Goal: Information Seeking & Learning: Learn about a topic

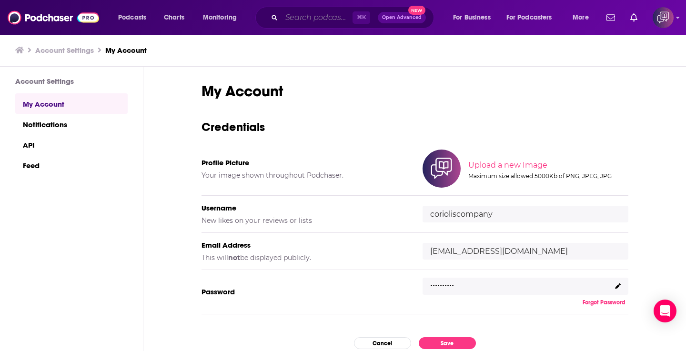
click at [322, 19] on input "Search podcasts, credits, & more..." at bounding box center [316, 17] width 71 height 15
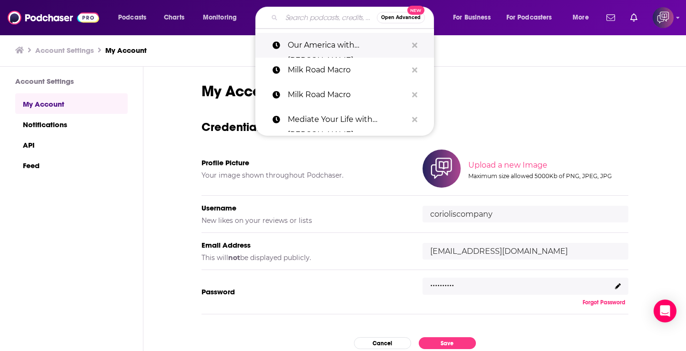
paste input "The PR Week"
type input "The PR Week"
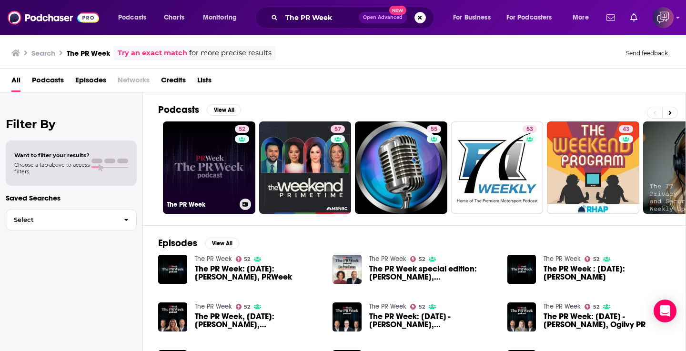
click at [218, 174] on link "52 The PR Week" at bounding box center [209, 167] width 92 height 92
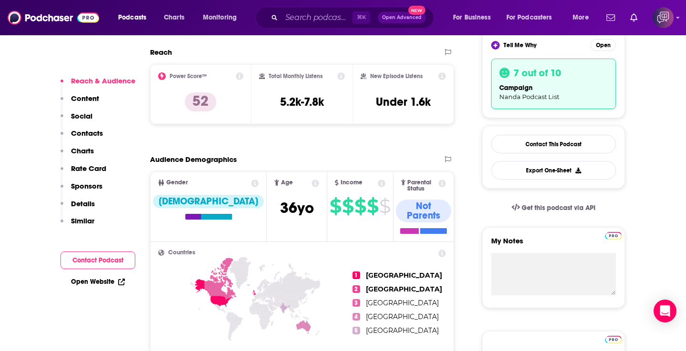
scroll to position [244, 0]
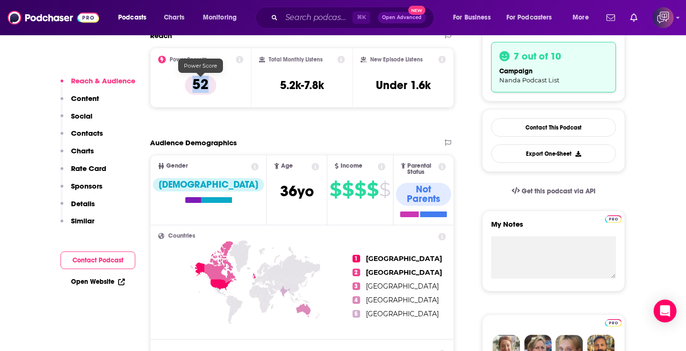
drag, startPoint x: 185, startPoint y: 88, endPoint x: 239, endPoint y: 100, distance: 54.7
click at [239, 100] on div "Power Score™ 52" at bounding box center [200, 78] width 101 height 60
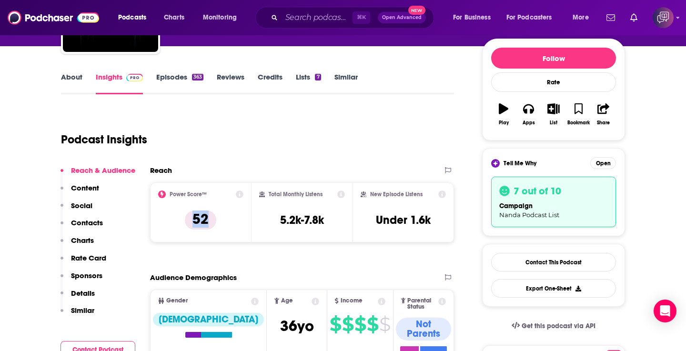
scroll to position [92, 0]
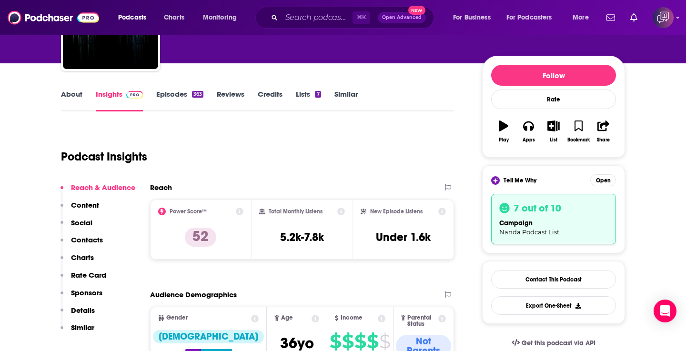
click at [285, 137] on div "Podcast Insights" at bounding box center [253, 151] width 385 height 49
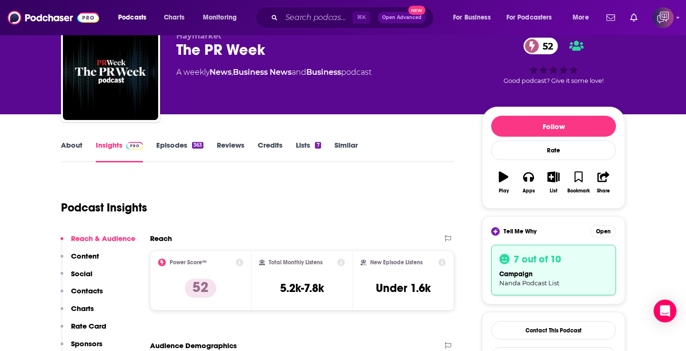
scroll to position [39, 0]
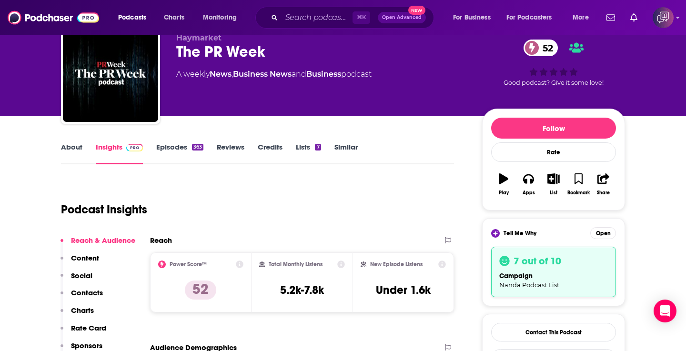
click at [395, 18] on span "Open Advanced" at bounding box center [402, 17] width 40 height 5
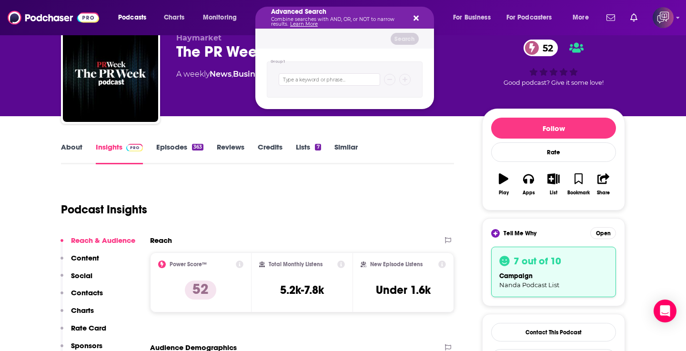
click at [413, 16] on icon "Search podcasts, credits, & more..." at bounding box center [415, 18] width 5 height 5
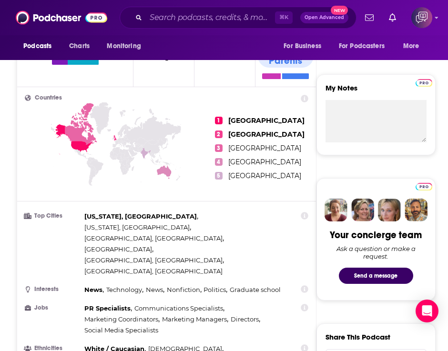
scroll to position [372, 0]
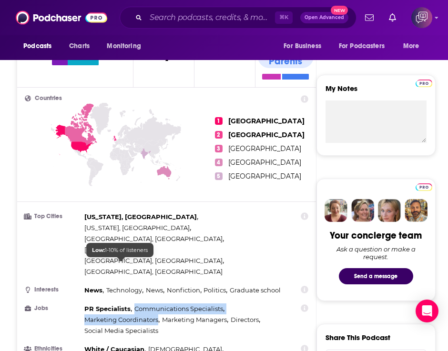
drag, startPoint x: 135, startPoint y: 253, endPoint x: 158, endPoint y: 267, distance: 27.1
click at [158, 303] on div "PR Specialists , Communications Specialists , Marketing Coordinators , Marketin…" at bounding box center [185, 319] width 203 height 33
copy div "Communications Specialists , Marketing Coordinators"
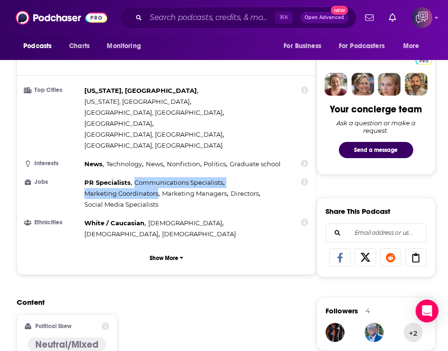
scroll to position [488, 0]
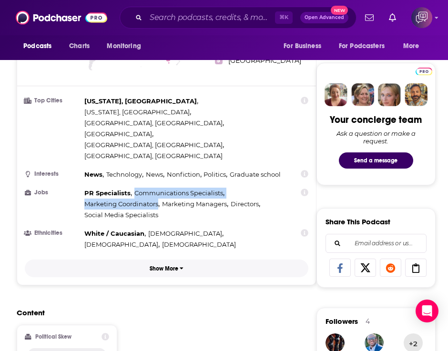
click at [161, 265] on p "Show More" at bounding box center [164, 268] width 29 height 7
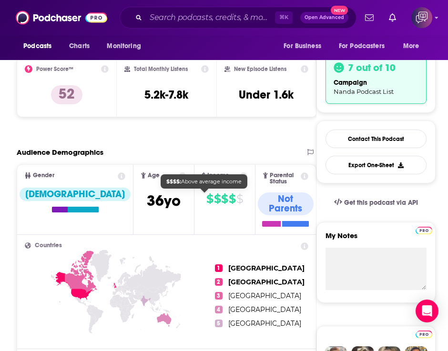
click at [229, 197] on span "$" at bounding box center [232, 198] width 7 height 15
click at [240, 176] on icon at bounding box center [244, 176] width 8 height 8
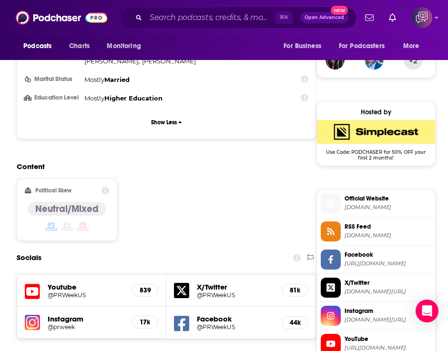
scroll to position [807, 0]
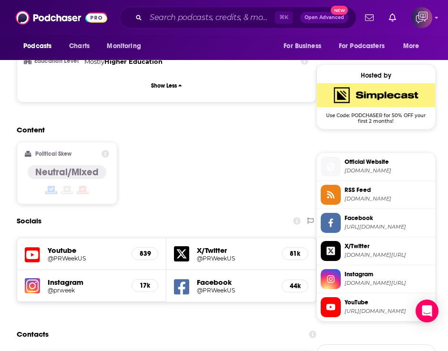
click at [208, 255] on h5 "@PRWeekUS" at bounding box center [231, 258] width 69 height 7
click at [189, 17] on input "Search podcasts, credits, & more..." at bounding box center [210, 17] width 129 height 15
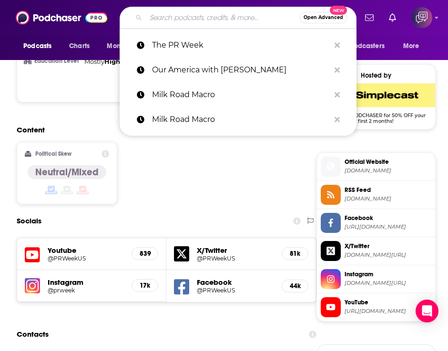
paste input "Changing Academic Life"
type input "Changing Academic Life"
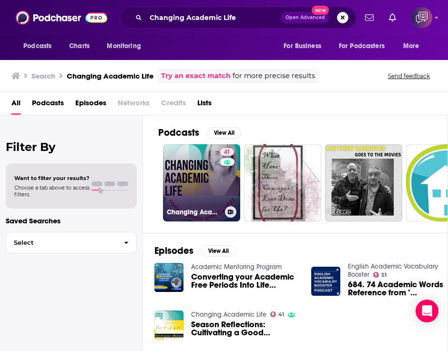
click at [210, 190] on link "41 Changing Academic Life" at bounding box center [201, 182] width 77 height 77
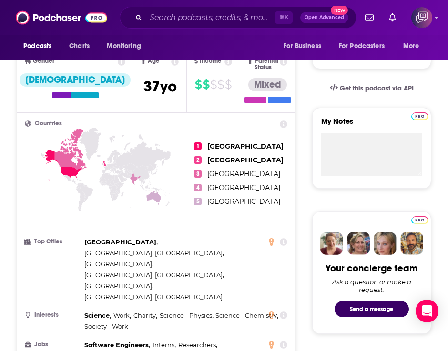
scroll to position [375, 0]
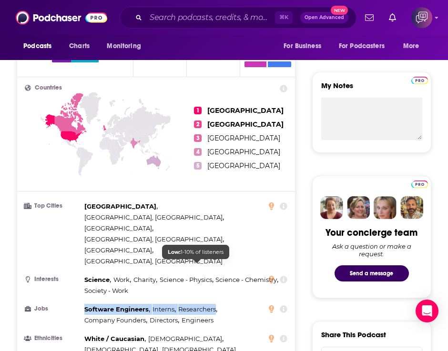
drag, startPoint x: 86, startPoint y: 266, endPoint x: 215, endPoint y: 268, distance: 129.1
click at [215, 304] on div "Software Engineers , Interns , Researchers , Company Founders , Directors , Eng…" at bounding box center [183, 315] width 199 height 22
copy div "Software Engineers , Interns , Researchers"
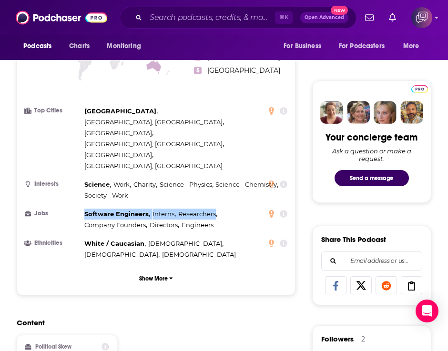
scroll to position [633, 0]
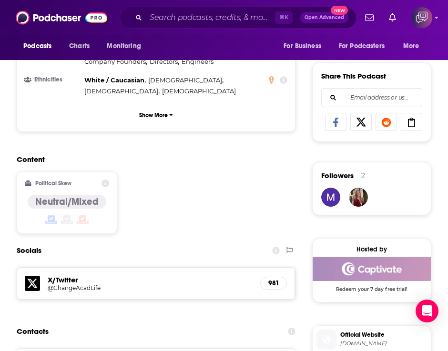
click at [59, 275] on h5 "X/Twitter" at bounding box center [150, 279] width 205 height 9
click at [32, 276] on icon at bounding box center [32, 283] width 15 height 15
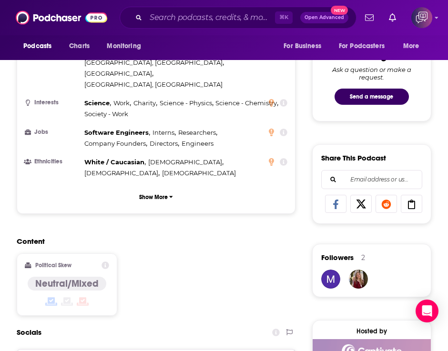
scroll to position [540, 0]
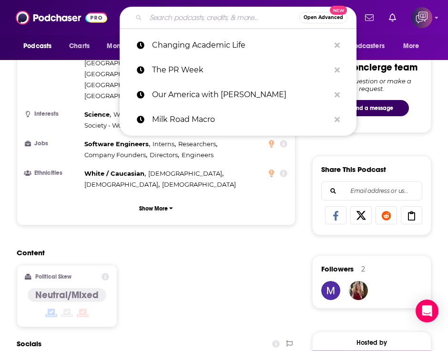
click at [183, 18] on input "Search podcasts, credits, & more..." at bounding box center [222, 17] width 153 height 15
paste input "On Top of PR with Jason Mudd"
type input "On Top of PR with Jason Mudd"
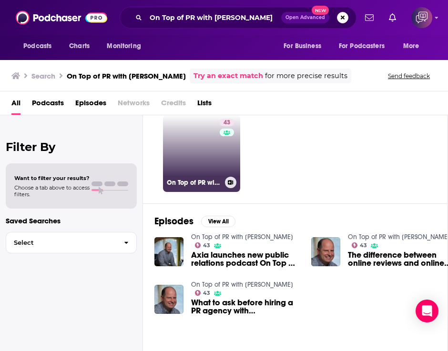
scroll to position [31, 0]
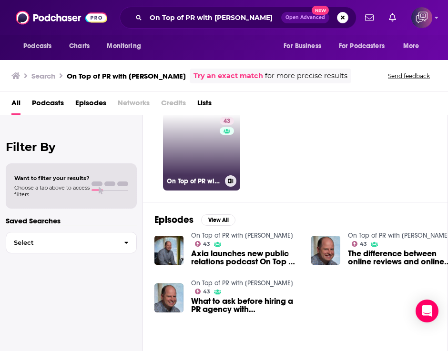
click at [197, 158] on link "43 On Top of PR with Jason Mudd" at bounding box center [201, 151] width 77 height 77
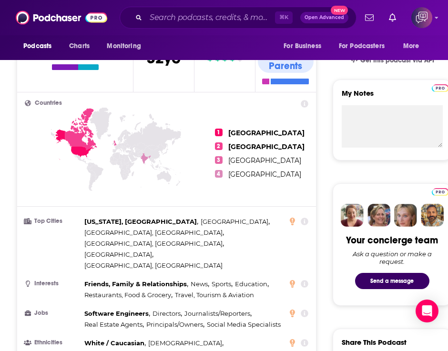
scroll to position [368, 0]
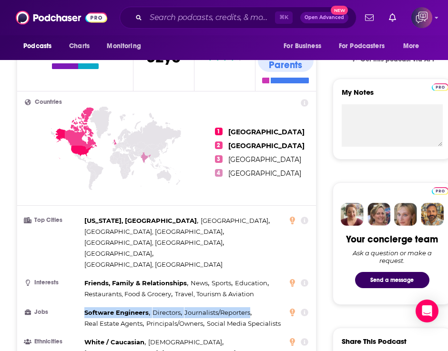
drag, startPoint x: 86, startPoint y: 268, endPoint x: 249, endPoint y: 265, distance: 162.9
click at [249, 307] on div "Software Engineers , Directors , Journalists/Reporters , Real Estate Agents , P…" at bounding box center [185, 318] width 203 height 22
copy div "Software Engineers , Directors , Journalists/Reporters"
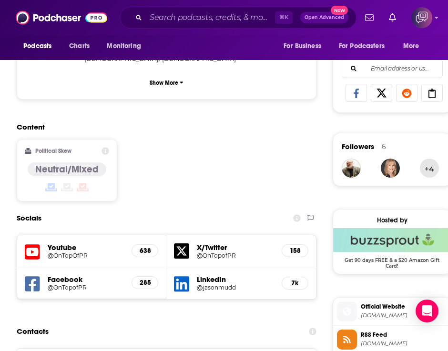
scroll to position [681, 0]
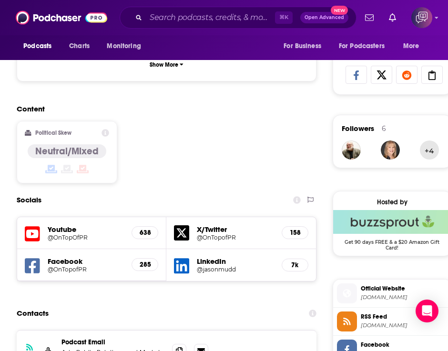
click at [213, 225] on h5 "X/Twitter" at bounding box center [235, 229] width 77 height 9
click at [212, 225] on h5 "X/Twitter" at bounding box center [235, 229] width 77 height 9
click at [211, 225] on h5 "X/Twitter" at bounding box center [235, 229] width 77 height 9
click at [189, 225] on icon at bounding box center [181, 232] width 15 height 15
click at [198, 257] on h5 "LinkedIn" at bounding box center [235, 261] width 77 height 9
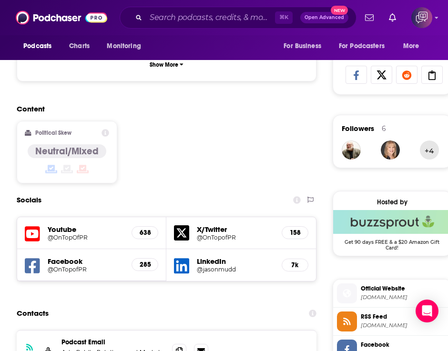
click at [213, 257] on h5 "LinkedIn" at bounding box center [235, 261] width 77 height 9
click at [182, 257] on icon at bounding box center [181, 266] width 15 height 18
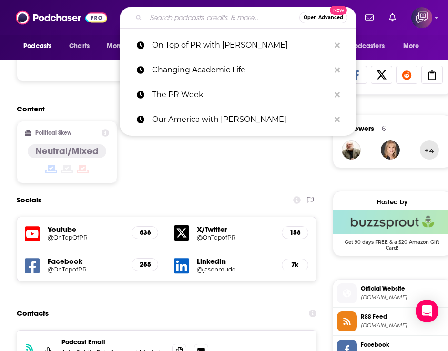
click at [161, 20] on input "Search podcasts, credits, & more..." at bounding box center [222, 17] width 153 height 15
paste input "The EdUp Experience"
type input "The EdUp Experience"
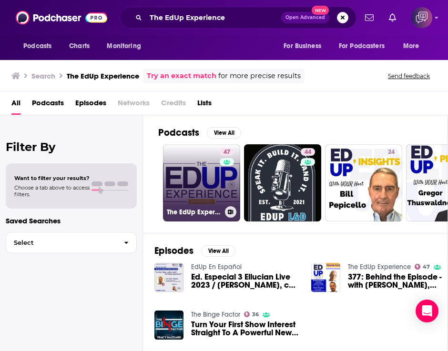
click at [186, 186] on link "47 The EdUp Experience" at bounding box center [201, 182] width 77 height 77
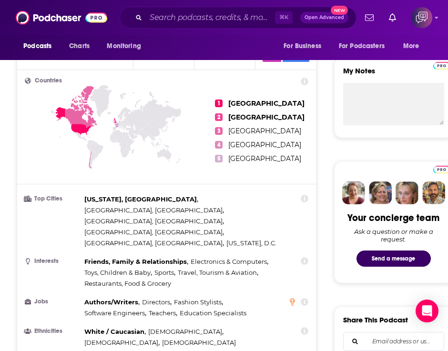
scroll to position [427, 0]
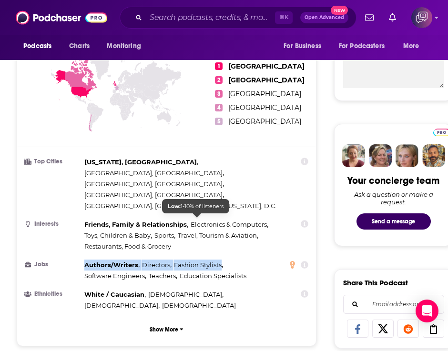
drag, startPoint x: 84, startPoint y: 220, endPoint x: 220, endPoint y: 217, distance: 135.8
click at [220, 260] on div "Authors/Writers , Directors , Fashion Stylists , Software Engineers , Teachers …" at bounding box center [185, 271] width 203 height 22
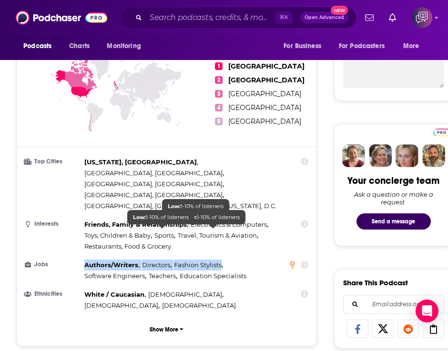
copy div "Authors/Writers , Directors , Fashion Stylists"
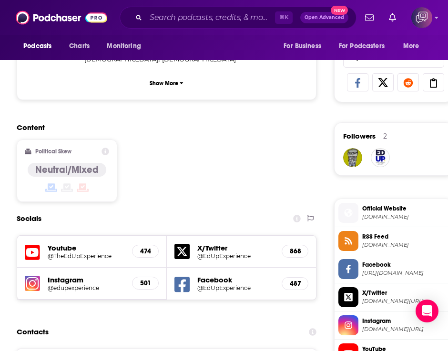
scroll to position [681, 0]
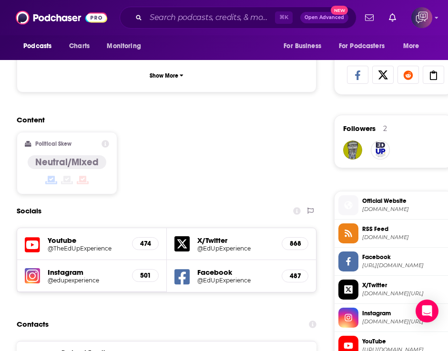
click at [213, 236] on h5 "X/Twitter" at bounding box center [235, 240] width 77 height 9
click at [216, 236] on h5 "X/Twitter" at bounding box center [235, 240] width 77 height 9
click at [180, 236] on icon at bounding box center [181, 243] width 15 height 15
click at [210, 268] on h5 "Facebook" at bounding box center [235, 272] width 77 height 9
click at [191, 260] on div "Facebook @EdUpExperience 487" at bounding box center [241, 276] width 149 height 32
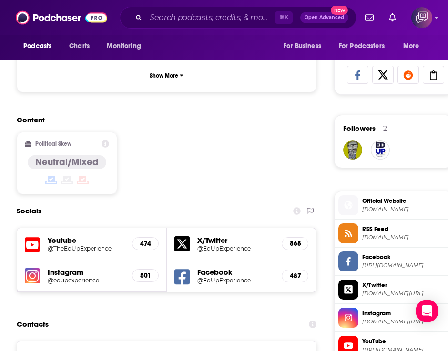
click at [185, 268] on icon at bounding box center [181, 277] width 15 height 18
click at [63, 268] on h5 "Instagram" at bounding box center [86, 272] width 76 height 9
click at [36, 268] on img at bounding box center [32, 275] width 15 height 15
click at [66, 236] on h5 "Youtube" at bounding box center [86, 240] width 76 height 9
click at [37, 236] on icon at bounding box center [32, 245] width 15 height 18
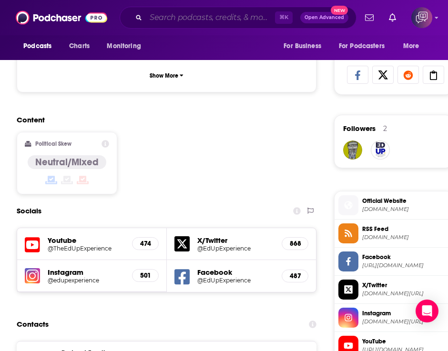
click at [168, 19] on input "Search podcasts, credits, & more..." at bounding box center [210, 17] width 129 height 15
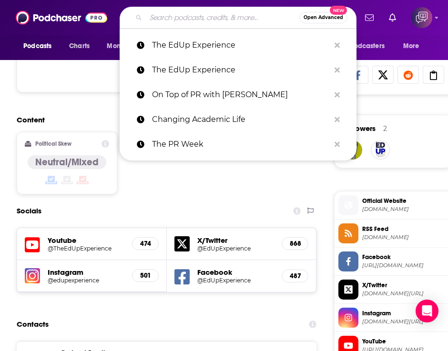
click at [168, 19] on input "Search podcasts, credits, & more..." at bounding box center [222, 17] width 153 height 15
paste input "Campus by Times Higher Education"
type input "Campus by Times Higher Education"
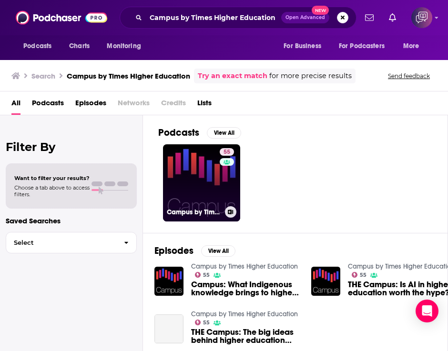
click at [186, 171] on link "55 Campus by Times Higher Education" at bounding box center [201, 182] width 77 height 77
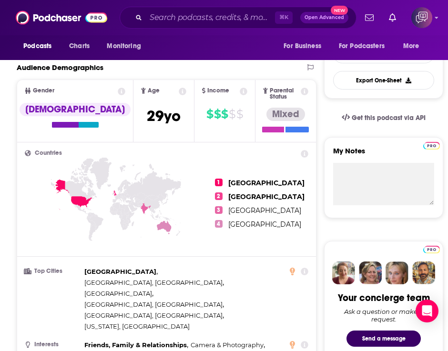
scroll to position [333, 0]
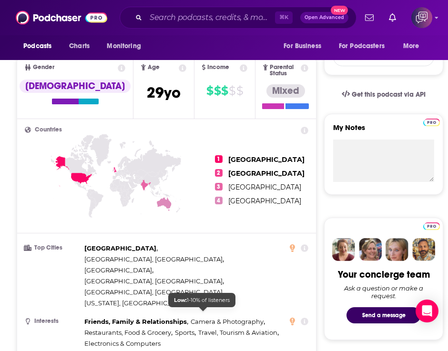
drag, startPoint x: 85, startPoint y: 315, endPoint x: 216, endPoint y: 315, distance: 131.0
copy div "Education Specialists , Teachers , Directors"
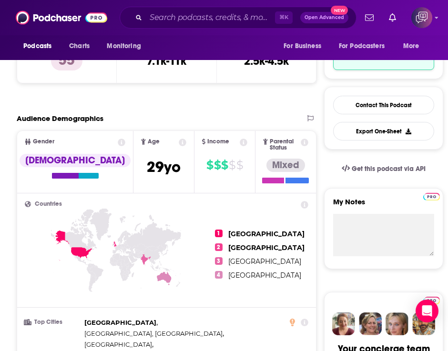
scroll to position [0, 0]
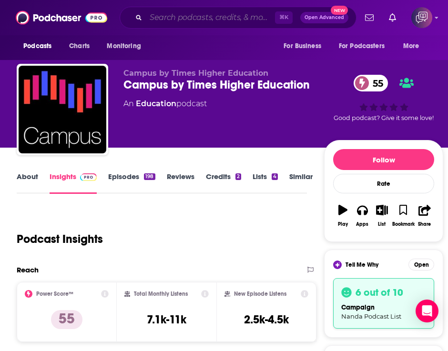
click at [193, 19] on input "Search podcasts, credits, & more..." at bounding box center [210, 17] width 129 height 15
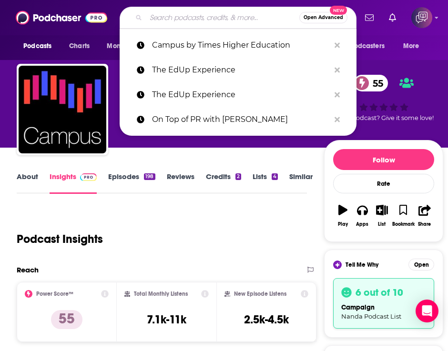
paste input "Marketing School - Digital Marketing and Online Marketing Tips"
type input "Marketing School - Digital Marketing and Online Marketing Tips"
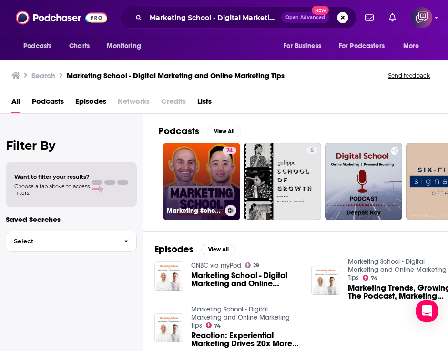
click at [196, 170] on link "74 Marketing School - Digital Marketing and Online Marketing Tips" at bounding box center [201, 181] width 77 height 77
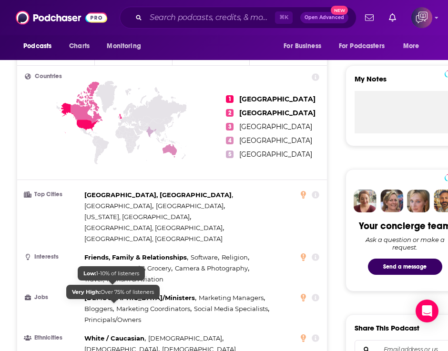
scroll to position [383, 0]
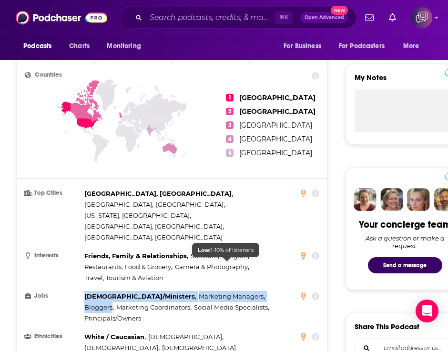
drag, startPoint x: 84, startPoint y: 262, endPoint x: 239, endPoint y: 263, distance: 155.3
click at [239, 291] on li "Jobs Pastors/Ministers , Marketing Managers , Bloggers , Marketing Coordinators…" at bounding box center [172, 307] width 294 height 33
copy div "Pastors/Ministers , Marketing Managers , Bloggers"
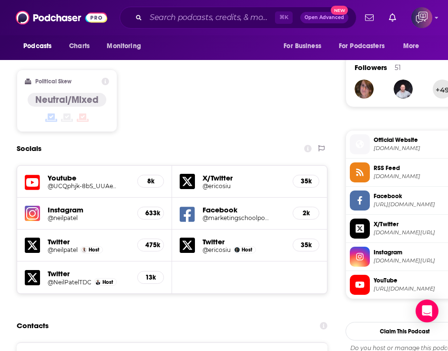
scroll to position [742, 0]
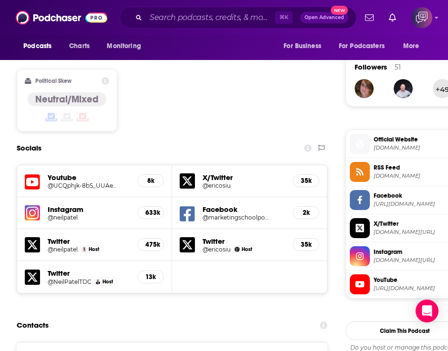
click at [212, 182] on h5 "@ericosiu" at bounding box center [236, 185] width 69 height 7
click at [64, 246] on h5 "@neilpatel" at bounding box center [63, 249] width 30 height 7
click at [181, 18] on input "Search podcasts, credits, & more..." at bounding box center [210, 17] width 129 height 15
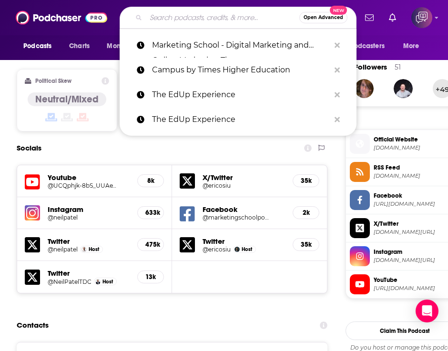
paste input "The Key with Inside Higher Ed"
type input "The Key with Inside Higher Ed"
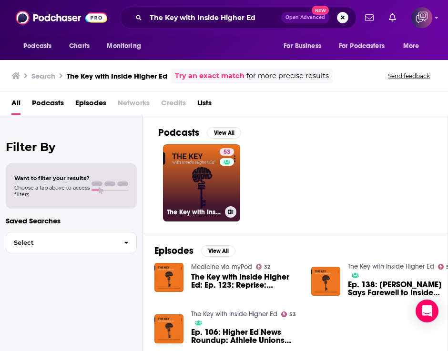
click at [205, 171] on link "53 The Key with Inside Higher Ed" at bounding box center [201, 182] width 77 height 77
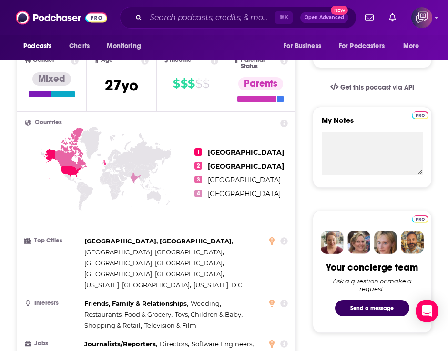
scroll to position [360, 0]
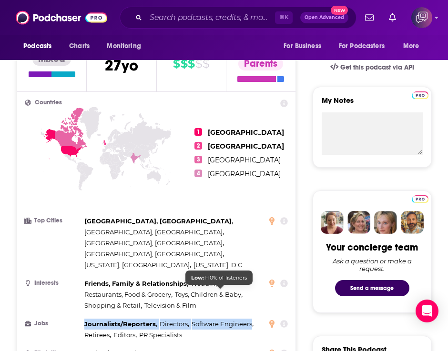
drag, startPoint x: 84, startPoint y: 291, endPoint x: 250, endPoint y: 291, distance: 165.7
click at [250, 319] on li "Jobs Journalists/Reporters , Directors , Software Engineers , Retirees , Editor…" at bounding box center [156, 330] width 263 height 22
copy div "Journalists/Reporters , Directors , Software Engineers"
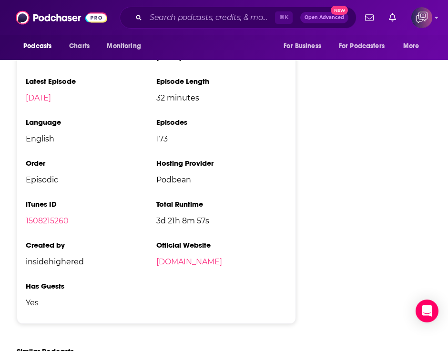
scroll to position [1465, 0]
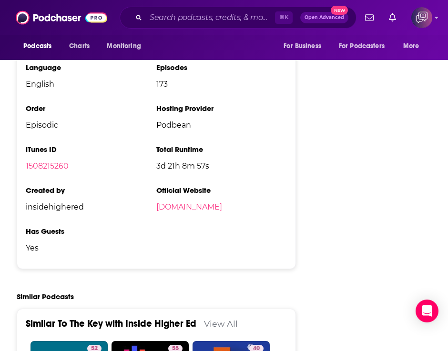
click at [183, 186] on li "Official Website insidehighered.podbean.com" at bounding box center [221, 206] width 130 height 41
click at [179, 202] on link "insidehighered.podbean.com" at bounding box center [189, 206] width 66 height 9
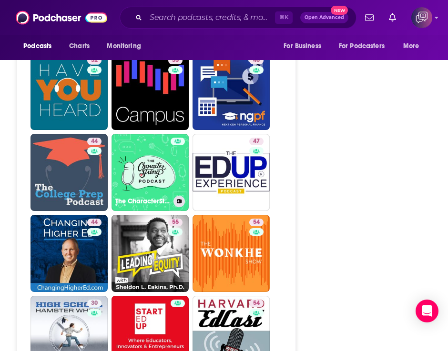
scroll to position [1481, 0]
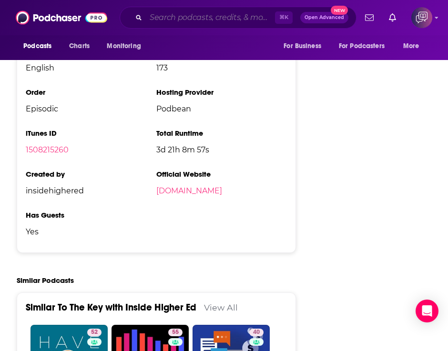
click at [170, 16] on input "Search podcasts, credits, & more..." at bounding box center [210, 17] width 129 height 15
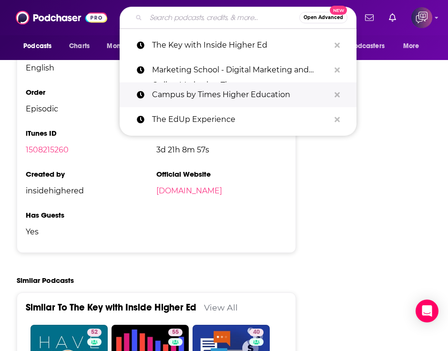
paste input "Campus by Times Higher Education"
type input "Campus by Times Higher Education"
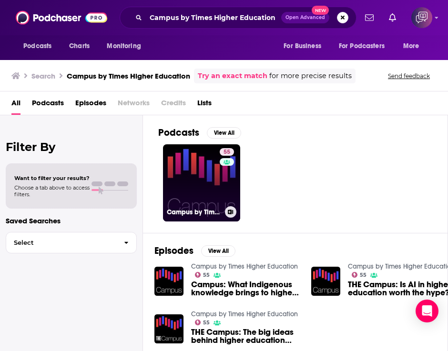
click at [184, 168] on link "55 Campus by Times Higher Education" at bounding box center [201, 182] width 77 height 77
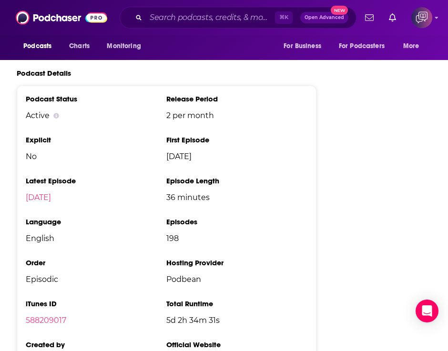
scroll to position [1371, 0]
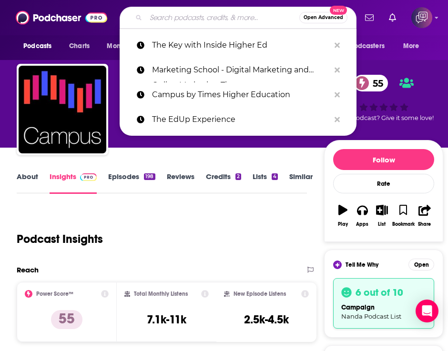
click at [223, 12] on input "Search podcasts, credits, & more..." at bounding box center [222, 17] width 153 height 15
paste input "Knowledge at [GEOGRAPHIC_DATA]"
type input "Knowledge at [GEOGRAPHIC_DATA]"
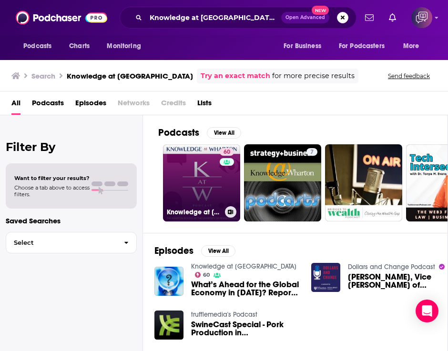
click at [197, 179] on link "60 Knowledge at [GEOGRAPHIC_DATA]" at bounding box center [201, 182] width 77 height 77
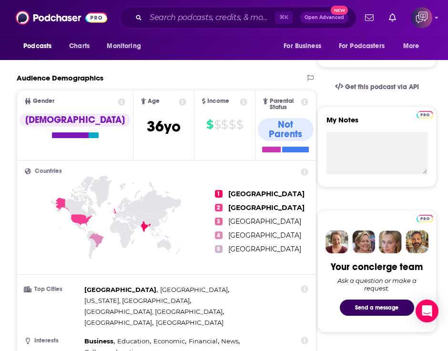
scroll to position [345, 0]
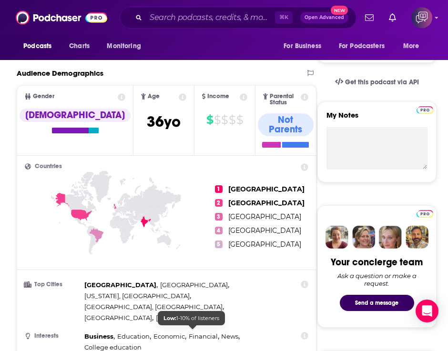
drag, startPoint x: 86, startPoint y: 332, endPoint x: 231, endPoint y: 332, distance: 145.3
copy div "Managers , Directors , CEOs/Managing Directors"
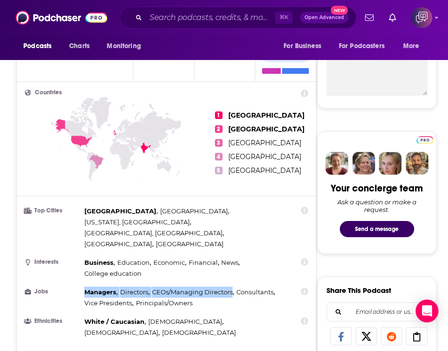
scroll to position [470, 0]
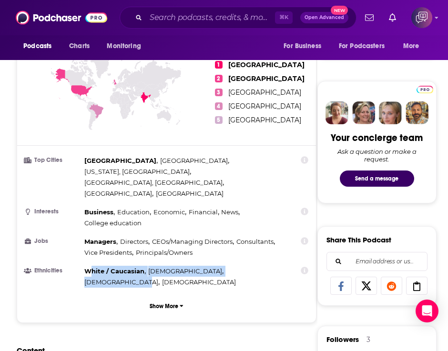
drag, startPoint x: 89, startPoint y: 236, endPoint x: 223, endPoint y: 238, distance: 134.3
click at [223, 266] on div "White / [DEMOGRAPHIC_DATA] , [DEMOGRAPHIC_DATA] , [DEMOGRAPHIC_DATA] , [DEMOGRA…" at bounding box center [185, 277] width 203 height 22
copy div "[PERSON_NAME] / Caucasian , [DEMOGRAPHIC_DATA] , [DEMOGRAPHIC_DATA]"
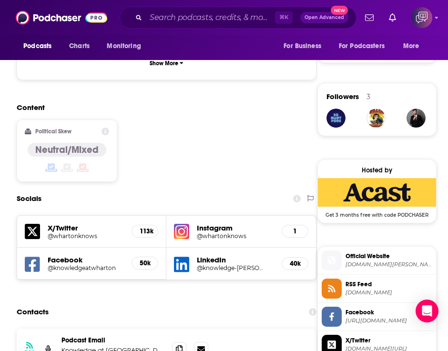
scroll to position [721, 0]
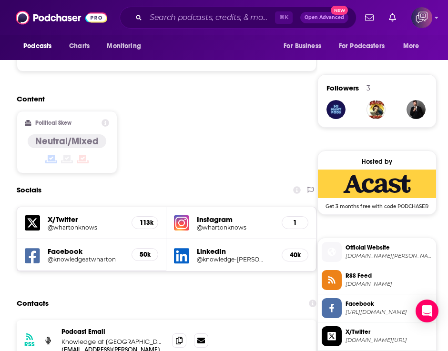
click at [63, 224] on h5 "@whartonknows" at bounding box center [82, 227] width 69 height 7
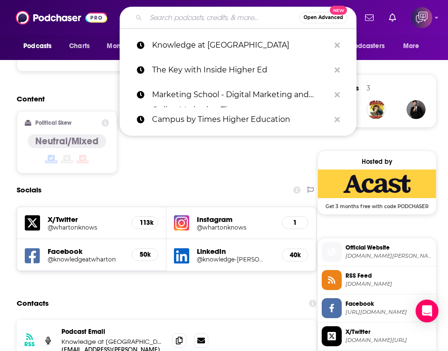
click at [167, 20] on input "Search podcasts, credits, & more..." at bounding box center [222, 17] width 153 height 15
paste input "PR Future, the USC Center for Public Relations Podcast"
type input "PR Future, the USC Center for Public Relations Podcast"
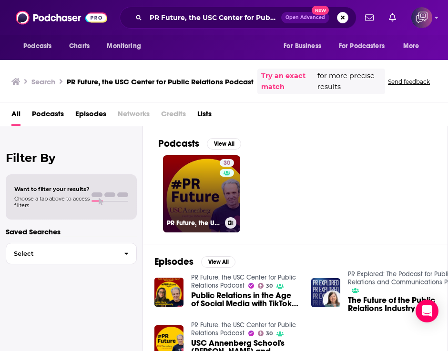
click at [187, 183] on link "30 PR Future, the USC Center for Public Relations Podcast" at bounding box center [201, 193] width 77 height 77
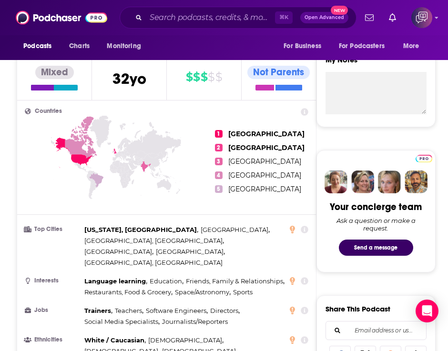
scroll to position [402, 0]
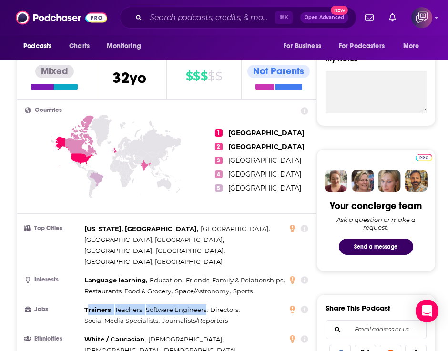
drag, startPoint x: 86, startPoint y: 288, endPoint x: 207, endPoint y: 288, distance: 120.5
click at [207, 304] on div "Trainers , Teachers , Software Engineers , Directors , Social Media Specialists…" at bounding box center [185, 315] width 203 height 22
copy div "[PERSON_NAME] , Teachers , Software Engineers"
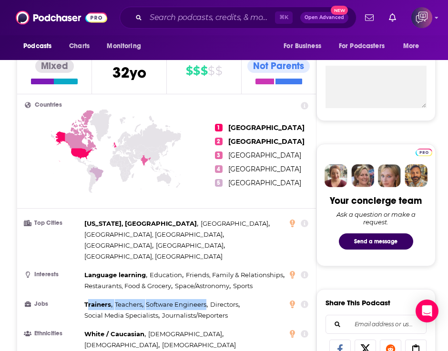
scroll to position [411, 0]
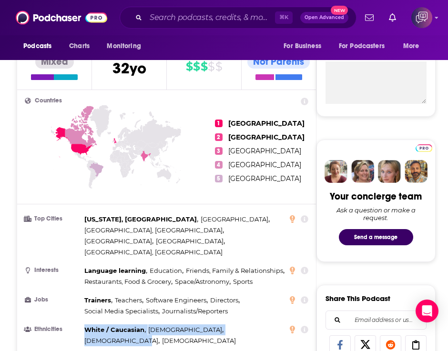
drag, startPoint x: 88, startPoint y: 308, endPoint x: 232, endPoint y: 307, distance: 144.3
click at [232, 324] on div "White / [DEMOGRAPHIC_DATA] , [DEMOGRAPHIC_DATA] , [DEMOGRAPHIC_DATA] , [DEMOGRA…" at bounding box center [185, 335] width 203 height 22
copy div "White / [DEMOGRAPHIC_DATA] , [DEMOGRAPHIC_DATA] , [DEMOGRAPHIC_DATA]"
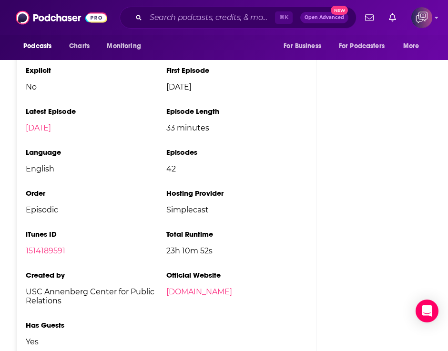
scroll to position [1562, 0]
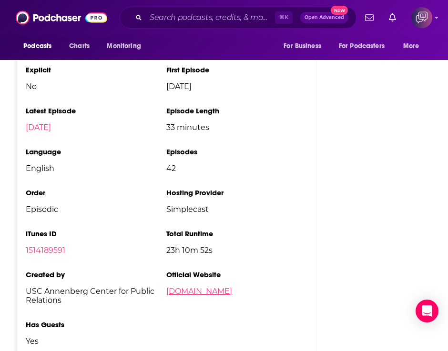
click at [211, 287] on link "[DOMAIN_NAME]" at bounding box center [199, 291] width 66 height 9
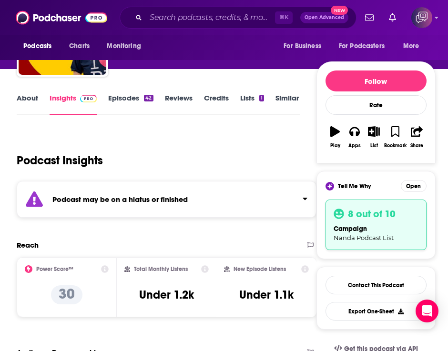
scroll to position [0, 0]
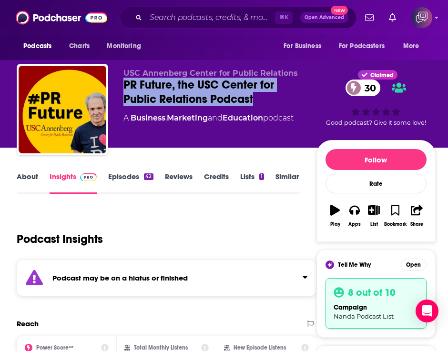
drag, startPoint x: 218, startPoint y: 102, endPoint x: 113, endPoint y: 88, distance: 106.2
click at [113, 88] on div "USC Annenberg Center for Public Relations PR Future, the USC Center for Public …" at bounding box center [226, 111] width 419 height 95
copy h2 "PR Future, the USC Center for Public Relations Podcast"
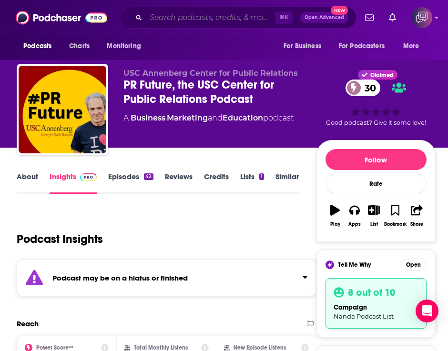
click at [201, 17] on input "Search podcasts, credits, & more..." at bounding box center [210, 17] width 129 height 15
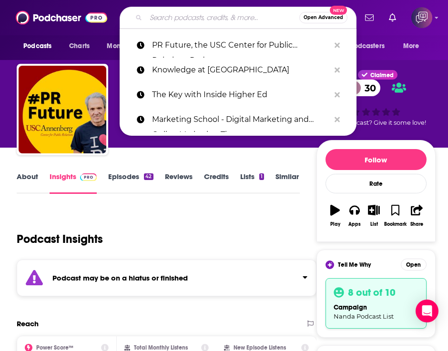
paste input "Academic Writing Amplified"
type input "Academic Writing Amplified"
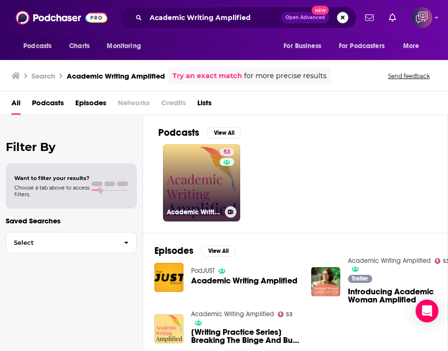
click at [197, 171] on link "53 Academic Writing Amplified" at bounding box center [201, 182] width 77 height 77
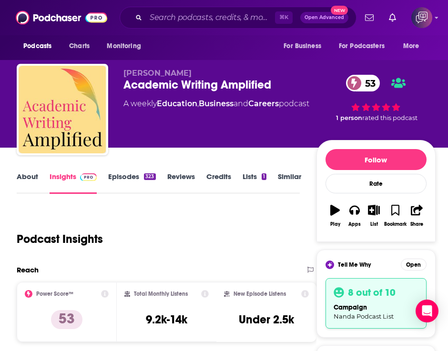
click at [126, 84] on div "Academic Writing Amplified 53" at bounding box center [219, 85] width 193 height 14
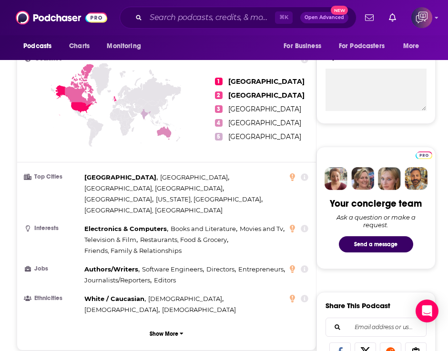
scroll to position [406, 0]
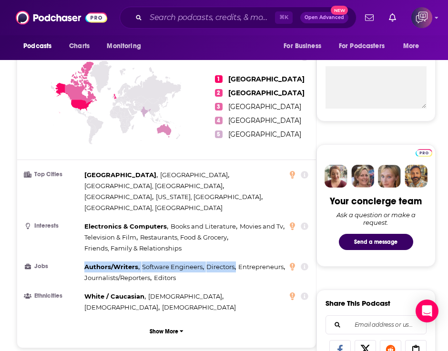
drag, startPoint x: 85, startPoint y: 241, endPoint x: 235, endPoint y: 238, distance: 150.1
click at [235, 261] on div "Authors/Writers , Software Engineers , Directors , Entrepreneurs , Journalists/…" at bounding box center [185, 272] width 203 height 22
copy div "Authors/Writers , Software Engineers , Directors ,"
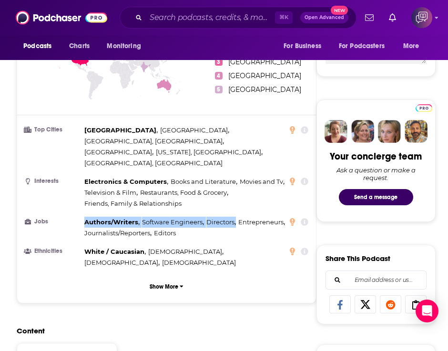
scroll to position [505, 0]
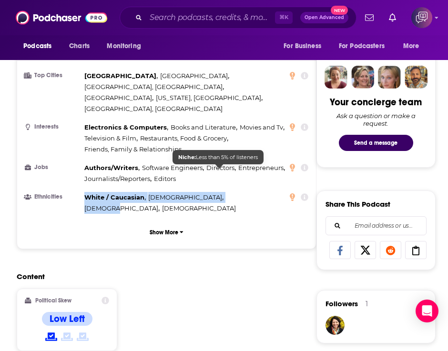
drag, startPoint x: 87, startPoint y: 171, endPoint x: 231, endPoint y: 170, distance: 144.3
click at [231, 192] on div "White / [DEMOGRAPHIC_DATA] , [DEMOGRAPHIC_DATA] , [DEMOGRAPHIC_DATA] , [DEMOGRA…" at bounding box center [185, 203] width 203 height 22
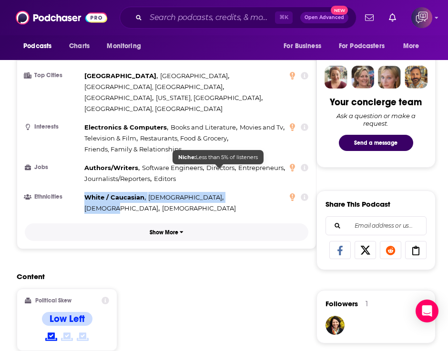
copy div "White / [DEMOGRAPHIC_DATA] , [DEMOGRAPHIC_DATA] , [DEMOGRAPHIC_DATA]"
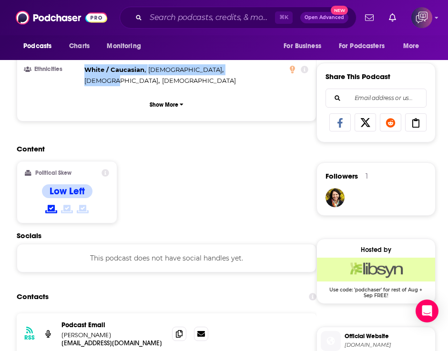
scroll to position [668, 0]
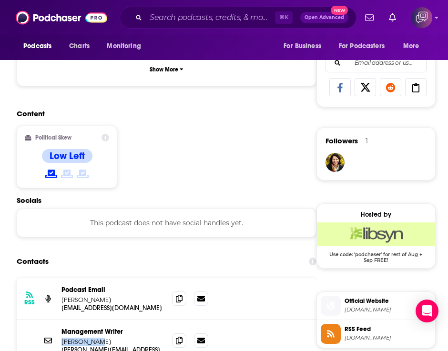
drag, startPoint x: 104, startPoint y: 307, endPoint x: 60, endPoint y: 304, distance: 43.9
click at [60, 320] on div "Management Writer [PERSON_NAME] [PERSON_NAME][EMAIL_ADDRESS][DOMAIN_NAME] [PERS…" at bounding box center [167, 340] width 300 height 41
copy p "[PERSON_NAME]"
click at [193, 4] on div "Podcasts Charts Monitoring ⌘ K Open Advanced New For Business For Podcasters Mo…" at bounding box center [224, 17] width 448 height 35
click at [193, 18] on input "Search podcasts, credits, & more..." at bounding box center [210, 17] width 129 height 15
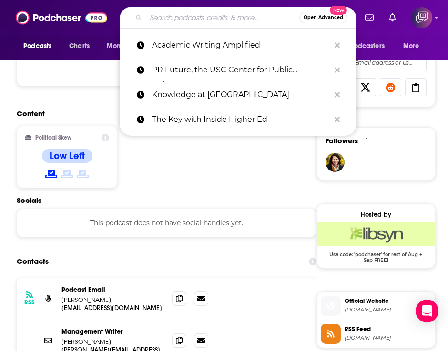
paste input "Brand for Good"
type input "Brand for Good"
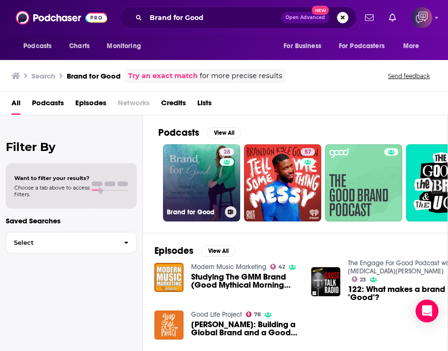
click at [205, 177] on link "28 Brand for Good" at bounding box center [201, 182] width 77 height 77
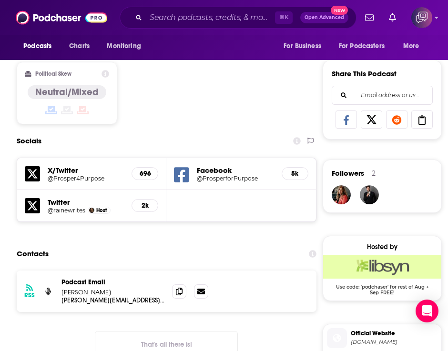
scroll to position [607, 0]
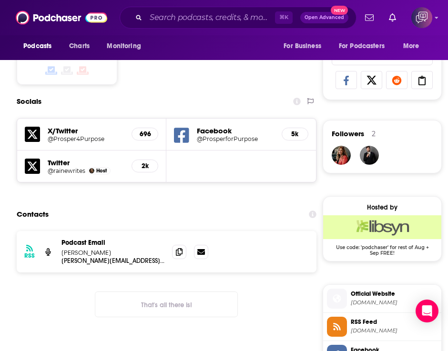
click at [50, 161] on h5 "Twitter" at bounding box center [86, 162] width 76 height 9
click at [36, 161] on icon at bounding box center [32, 166] width 15 height 15
click at [189, 3] on div "Podcasts Charts Monitoring ⌘ K Open Advanced New For Business For Podcasters Mo…" at bounding box center [224, 17] width 448 height 35
click at [189, 14] on input "Search podcasts, credits, & more..." at bounding box center [210, 17] width 129 height 15
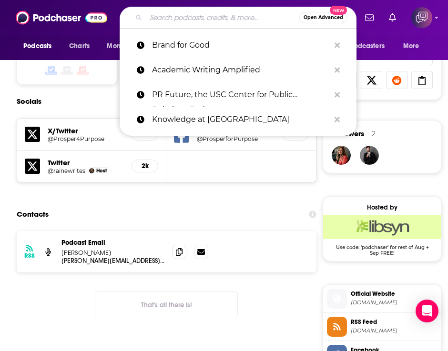
paste input "PR 360 Podcast"
type input "PR 360 Podcast"
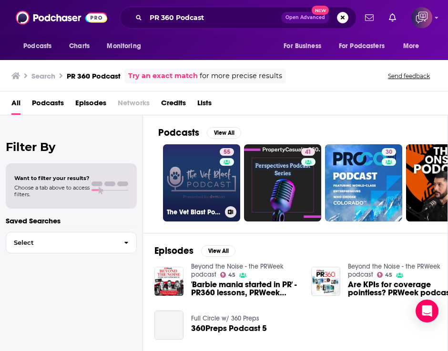
click at [202, 175] on link "55 The Vet Blast Podcast presented by dvm360" at bounding box center [201, 182] width 77 height 77
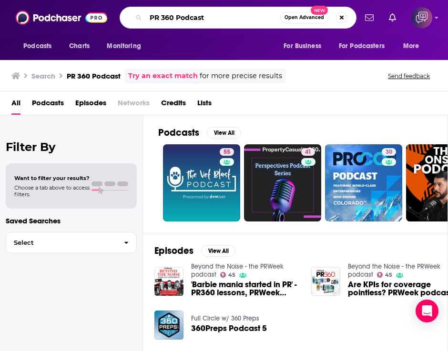
drag, startPoint x: 210, startPoint y: 20, endPoint x: 171, endPoint y: 20, distance: 39.1
click at [171, 20] on input "PR 360 Podcast" at bounding box center [213, 17] width 134 height 15
type input "PR 360"
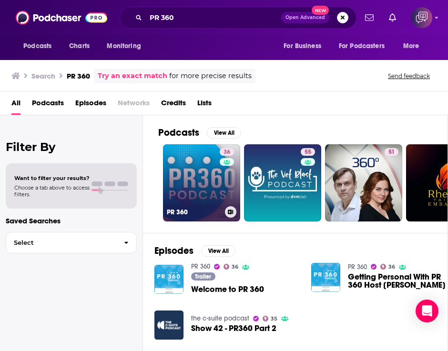
click at [206, 172] on link "36 PR 360" at bounding box center [201, 182] width 77 height 77
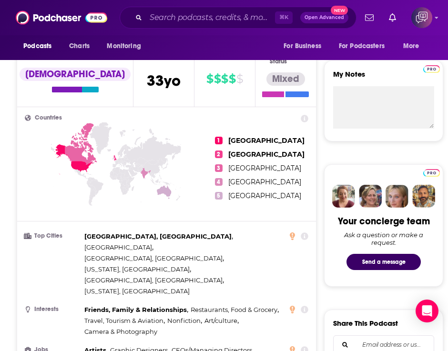
scroll to position [398, 0]
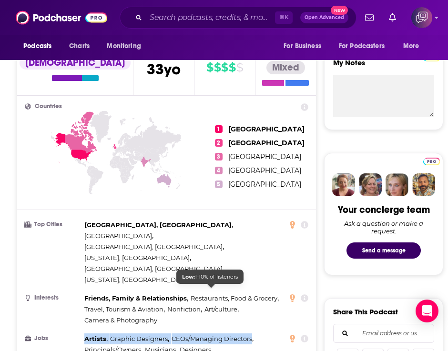
drag, startPoint x: 84, startPoint y: 292, endPoint x: 250, endPoint y: 289, distance: 166.2
click at [250, 333] on div "Artists , Graphic Designers , CEOs/Managing Directors , Principals/Owners , Mus…" at bounding box center [185, 344] width 203 height 22
copy div "Artists , Graphic Designers , CEOs/Managing Directors"
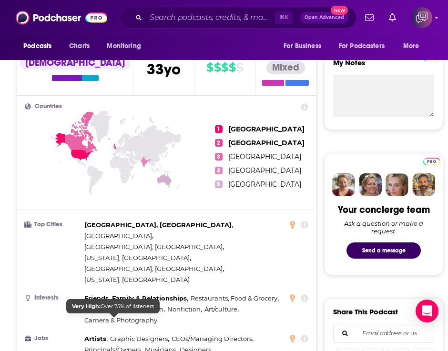
drag, startPoint x: 85, startPoint y: 321, endPoint x: 102, endPoint y: 323, distance: 16.8
drag, startPoint x: 88, startPoint y: 320, endPoint x: 181, endPoint y: 329, distance: 94.2
click at [181, 329] on div "Countries 1 [GEOGRAPHIC_DATA] 2 [GEOGRAPHIC_DATA] 3 [GEOGRAPHIC_DATA] 4 [GEOGRA…" at bounding box center [166, 258] width 299 height 324
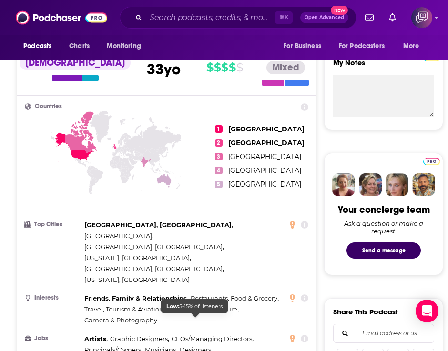
drag, startPoint x: 87, startPoint y: 321, endPoint x: 221, endPoint y: 322, distance: 134.8
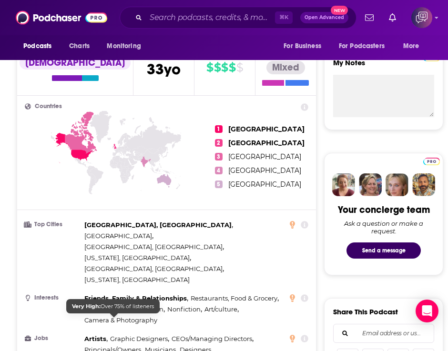
copy div "White / Caucasian , [DEMOGRAPHIC_DATA] , [DEMOGRAPHIC_DATA]"
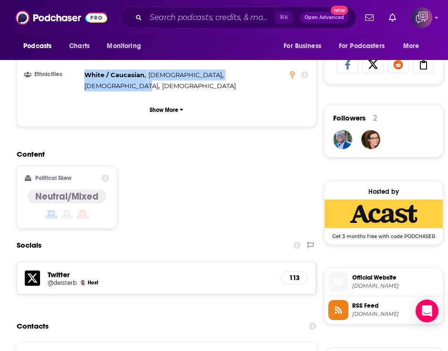
scroll to position [703, 0]
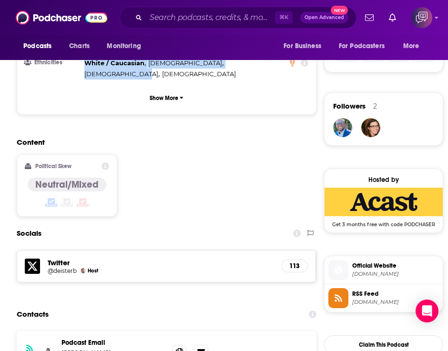
click at [30, 259] on icon at bounding box center [32, 266] width 15 height 15
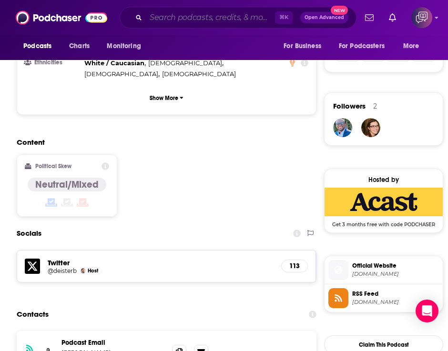
click at [194, 17] on input "Search podcasts, credits, & more..." at bounding box center [210, 17] width 129 height 15
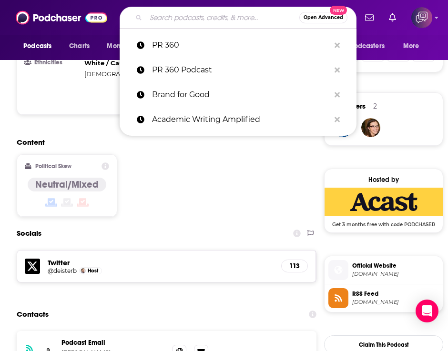
paste input "College Matters from The Chronicle"
type input "College Matters from The Chronicle"
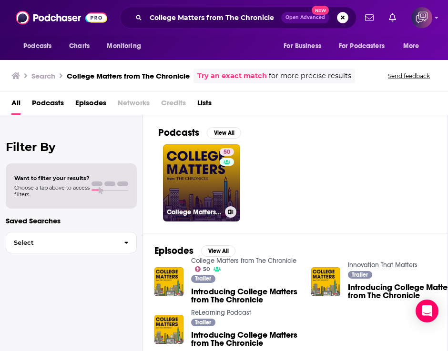
click at [193, 181] on link "50 College Matters from The Chronicle" at bounding box center [201, 182] width 77 height 77
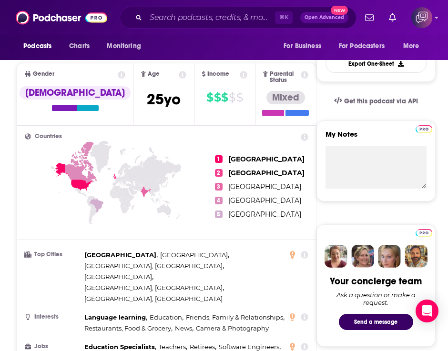
scroll to position [332, 0]
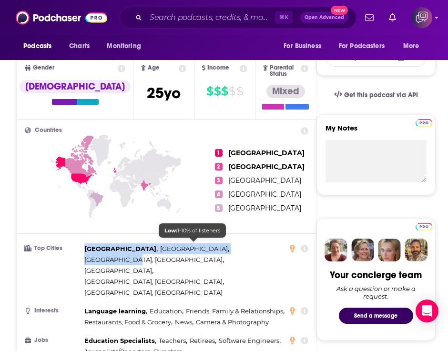
drag, startPoint x: 85, startPoint y: 244, endPoint x: 207, endPoint y: 243, distance: 122.4
click at [207, 243] on div "[GEOGRAPHIC_DATA] , [GEOGRAPHIC_DATA] , [GEOGRAPHIC_DATA], [GEOGRAPHIC_DATA] , …" at bounding box center [185, 270] width 203 height 55
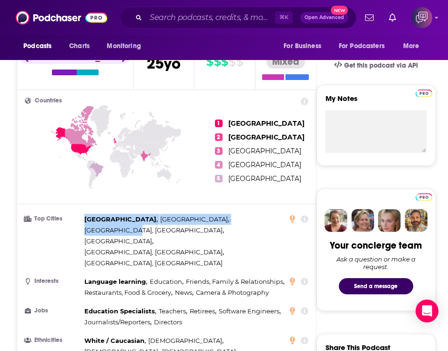
scroll to position [363, 0]
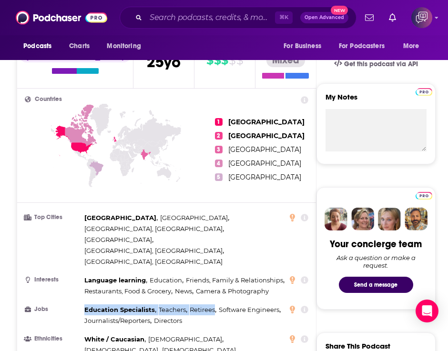
drag, startPoint x: 85, startPoint y: 273, endPoint x: 214, endPoint y: 273, distance: 128.6
click at [214, 304] on div "Education Specialists , Teachers , Retirees , Software Engineers , Journalists/…" at bounding box center [185, 315] width 203 height 22
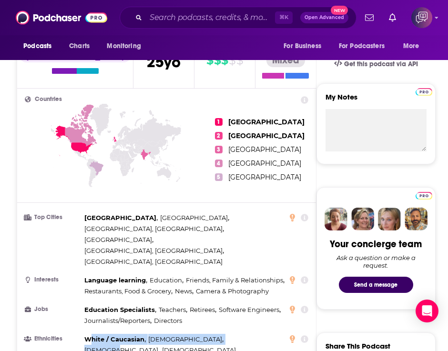
drag, startPoint x: 89, startPoint y: 301, endPoint x: 233, endPoint y: 302, distance: 143.8
click at [233, 334] on div "White / [DEMOGRAPHIC_DATA] , [DEMOGRAPHIC_DATA] , [DEMOGRAPHIC_DATA] , [DEMOGRA…" at bounding box center [185, 345] width 203 height 22
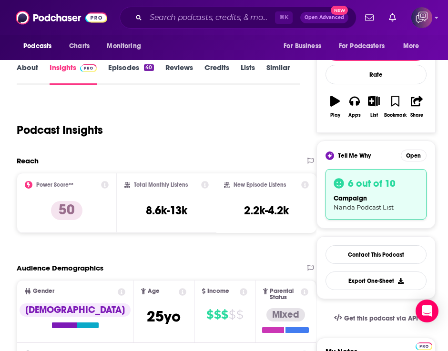
scroll to position [0, 0]
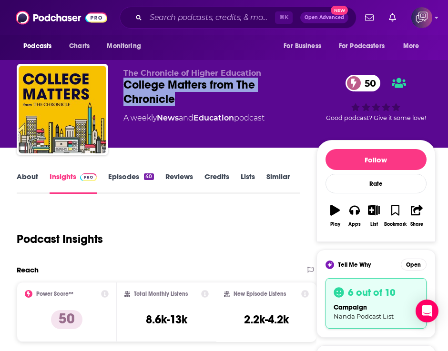
drag, startPoint x: 184, startPoint y: 99, endPoint x: 120, endPoint y: 82, distance: 66.8
click at [119, 82] on div "The Chronicle of Higher Education College Matters from The Chronicle 50 A weekl…" at bounding box center [226, 111] width 419 height 95
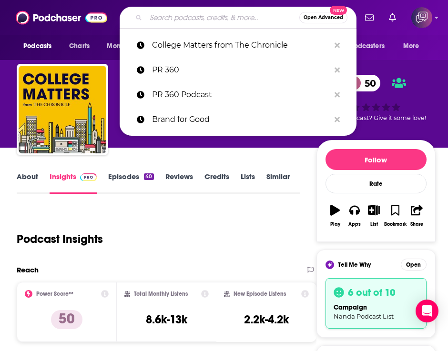
click at [179, 16] on input "Search podcasts, credits, & more..." at bounding box center [222, 17] width 153 height 15
paste input "Novel Marketing"
type input "Novel Marketing"
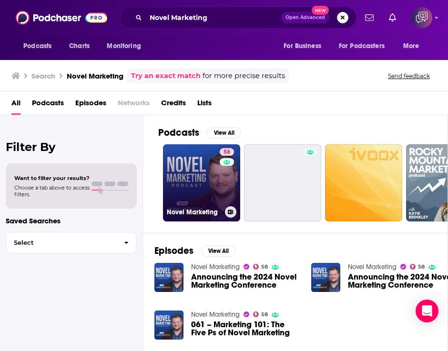
click at [186, 184] on link "58 Novel Marketing" at bounding box center [201, 182] width 77 height 77
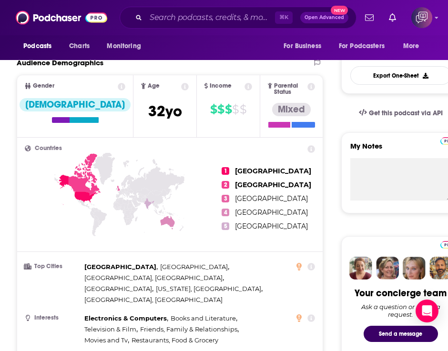
scroll to position [321, 0]
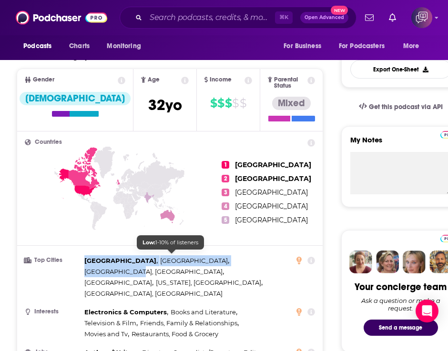
drag, startPoint x: 84, startPoint y: 256, endPoint x: 194, endPoint y: 255, distance: 110.5
click at [194, 255] on div "[GEOGRAPHIC_DATA] , [GEOGRAPHIC_DATA] , [GEOGRAPHIC_DATA], [GEOGRAPHIC_DATA] , …" at bounding box center [185, 277] width 203 height 44
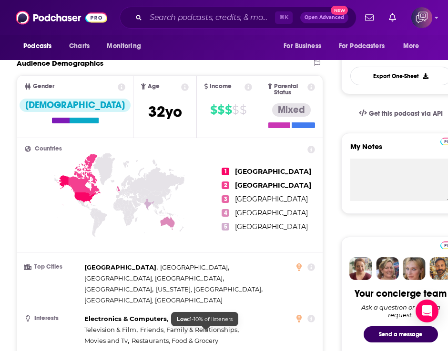
drag, startPoint x: 85, startPoint y: 333, endPoint x: 238, endPoint y: 333, distance: 152.9
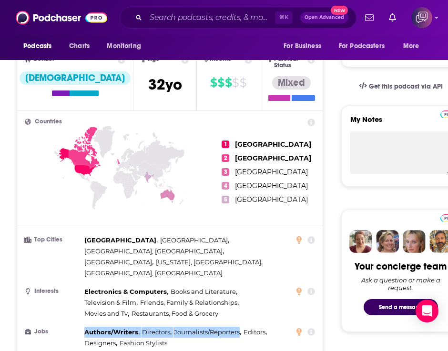
scroll to position [370, 0]
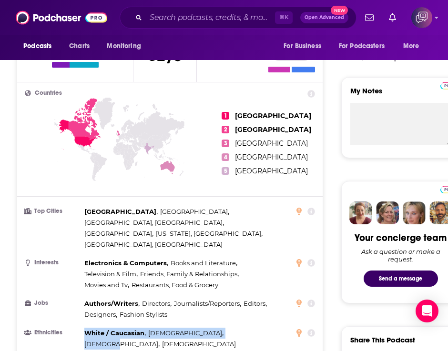
drag, startPoint x: 87, startPoint y: 306, endPoint x: 231, endPoint y: 301, distance: 143.9
click at [231, 328] on div "White / [DEMOGRAPHIC_DATA] , [DEMOGRAPHIC_DATA] , [DEMOGRAPHIC_DATA] , [DEMOGRA…" at bounding box center [185, 339] width 203 height 22
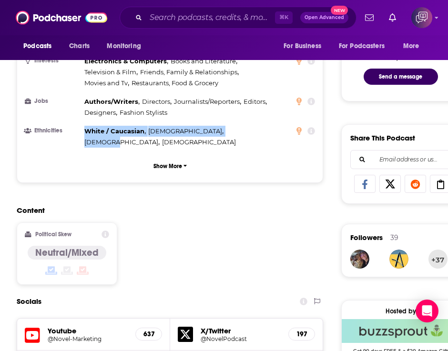
scroll to position [575, 0]
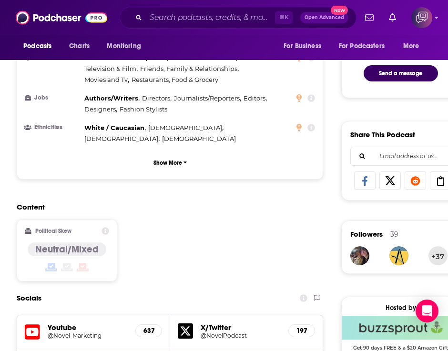
click at [209, 323] on h5 "X/Twitter" at bounding box center [241, 327] width 80 height 9
click at [191, 323] on icon at bounding box center [185, 330] width 15 height 15
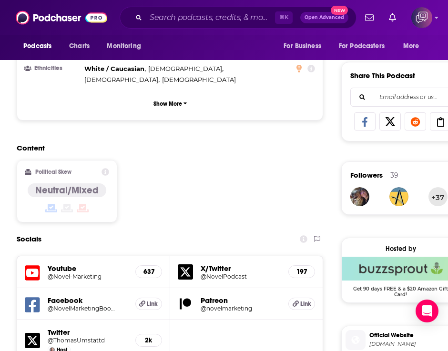
scroll to position [703, 0]
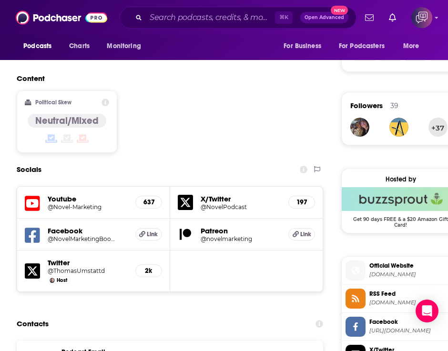
click at [199, 219] on div "Patreon @novelmarketing Link" at bounding box center [246, 235] width 153 height 32
click at [209, 226] on h5 "Patreon" at bounding box center [241, 230] width 80 height 9
click at [186, 229] on icon at bounding box center [185, 234] width 11 height 11
click at [60, 267] on h5 "@ThomasUmstattd" at bounding box center [76, 270] width 57 height 7
click at [177, 26] on div "⌘ K Open Advanced New" at bounding box center [238, 18] width 237 height 22
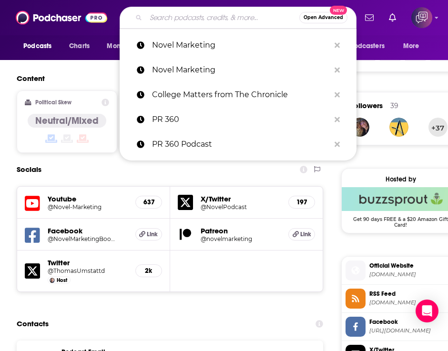
click at [186, 20] on input "Search podcasts, credits, & more..." at bounding box center [222, 17] width 153 height 15
paste input "Changing Higher Ed"
type input "Changing Higher Ed"
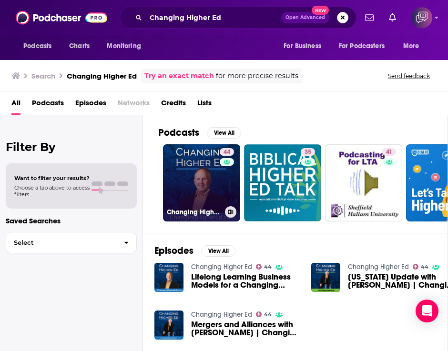
click at [197, 176] on link "44 Changing Higher Ed" at bounding box center [201, 182] width 77 height 77
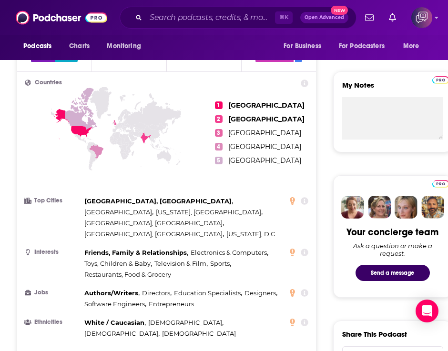
scroll to position [376, 0]
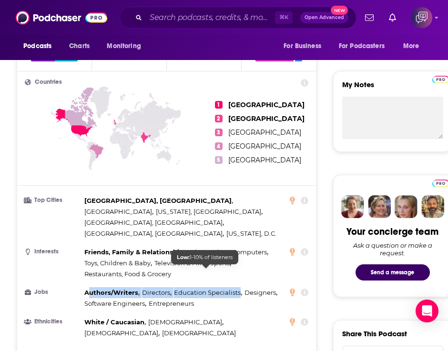
drag, startPoint x: 87, startPoint y: 272, endPoint x: 239, endPoint y: 270, distance: 152.0
click at [239, 287] on div "Authors/Writers , Directors , Education Specialists , Designers , Software Engi…" at bounding box center [185, 298] width 203 height 22
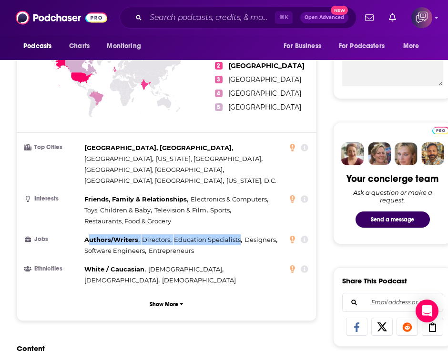
scroll to position [436, 0]
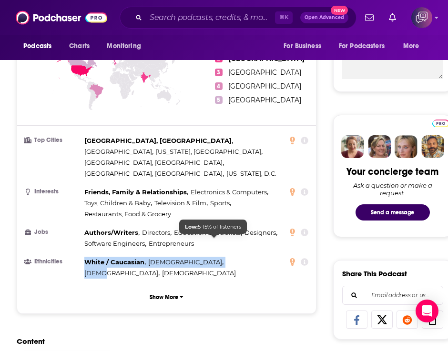
drag, startPoint x: 84, startPoint y: 239, endPoint x: 222, endPoint y: 243, distance: 137.7
click at [222, 257] on div "White / [DEMOGRAPHIC_DATA] , [DEMOGRAPHIC_DATA] , [DEMOGRAPHIC_DATA] , [DEMOGRA…" at bounding box center [185, 268] width 203 height 22
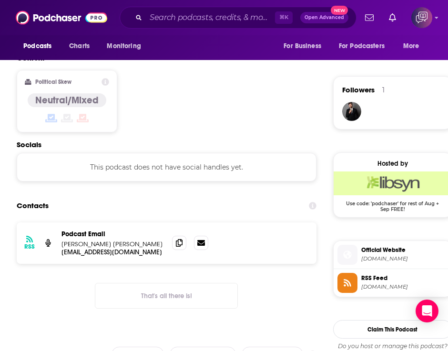
scroll to position [713, 0]
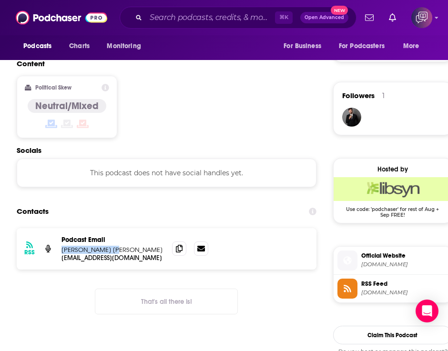
drag, startPoint x: 63, startPoint y: 217, endPoint x: 131, endPoint y: 215, distance: 68.1
click at [131, 246] on p "[PERSON_NAME] [PERSON_NAME]" at bounding box center [112, 250] width 103 height 8
click at [208, 16] on input "Search podcasts, credits, & more..." at bounding box center [210, 17] width 129 height 15
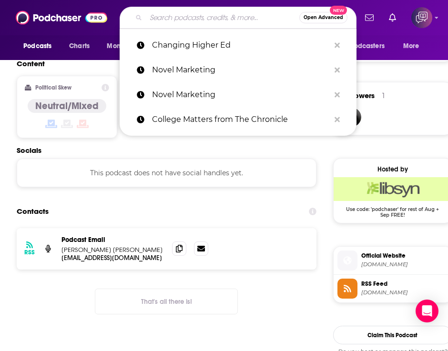
paste input "The Sell More Books Show"
type input "The Sell More Books Show"
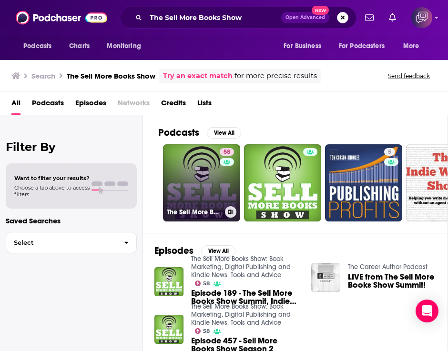
click at [207, 172] on link "58 The Sell More Books Show: Book Marketing, Digital Publishing and Kindle News…" at bounding box center [201, 182] width 77 height 77
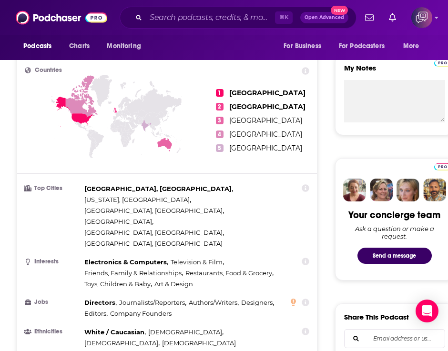
scroll to position [400, 0]
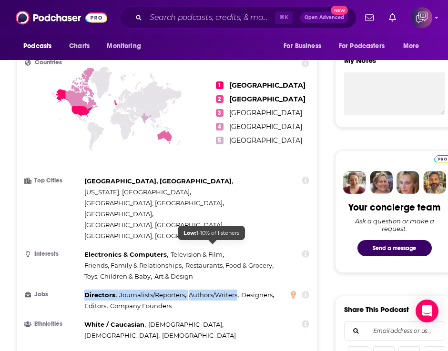
drag, startPoint x: 84, startPoint y: 245, endPoint x: 236, endPoint y: 248, distance: 151.5
click at [236, 290] on div "Directors , Journalists/Reporters , Authors/Writers , Designers , Editors , Com…" at bounding box center [185, 301] width 203 height 22
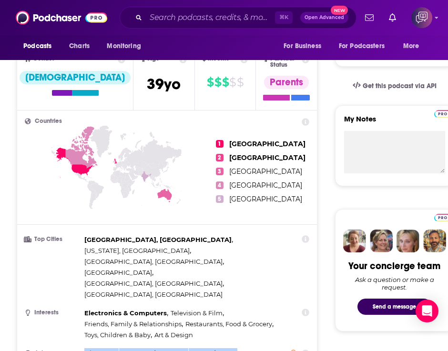
scroll to position [391, 0]
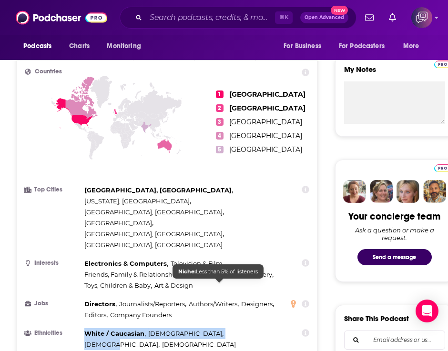
drag, startPoint x: 86, startPoint y: 285, endPoint x: 231, endPoint y: 287, distance: 144.8
click at [231, 328] on div "White / [DEMOGRAPHIC_DATA] , [DEMOGRAPHIC_DATA] , [DEMOGRAPHIC_DATA] , [DEMOGRA…" at bounding box center [185, 339] width 203 height 22
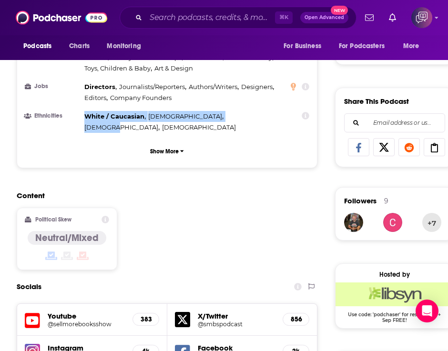
scroll to position [643, 0]
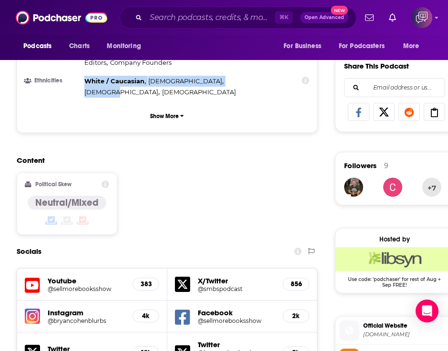
click at [60, 351] on h5 "@JimKukral" at bounding box center [65, 356] width 35 height 7
click at [211, 349] on h5 "@bryancohenbooks" at bounding box center [227, 352] width 58 height 7
click at [216, 285] on h5 "@smbspodcast" at bounding box center [232, 288] width 69 height 7
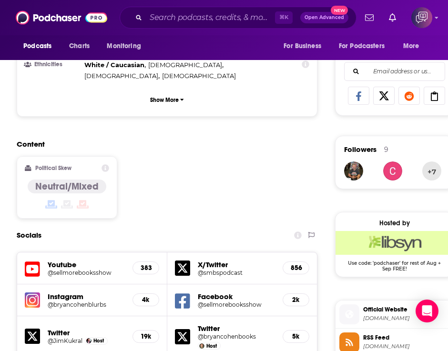
click at [210, 159] on div "Content Political Skew Neutral/Mixed" at bounding box center [167, 183] width 301 height 87
click at [204, 301] on h5 "@sellmorebooksshow" at bounding box center [232, 304] width 69 height 7
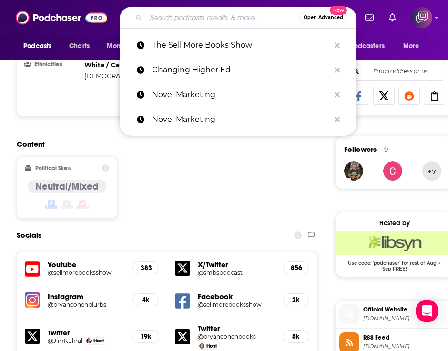
click at [155, 15] on input "Search podcasts, credits, & more..." at bounding box center [222, 17] width 153 height 15
paste input "Illumination by Modern Campus"
type input "Illumination by Modern Campus"
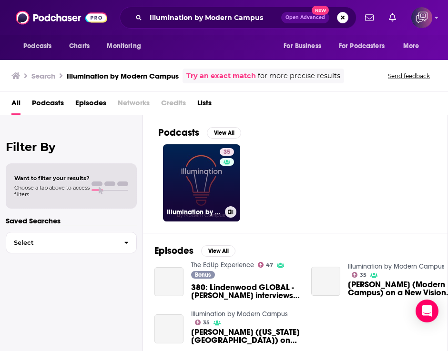
click at [194, 187] on link "35 Illumination by Modern Campus" at bounding box center [201, 182] width 77 height 77
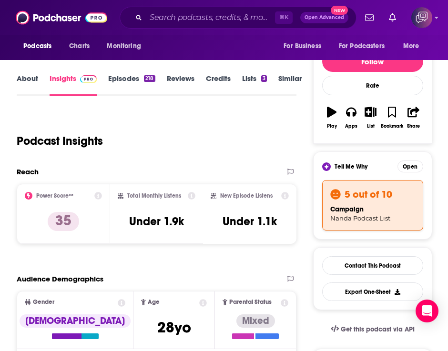
scroll to position [107, 0]
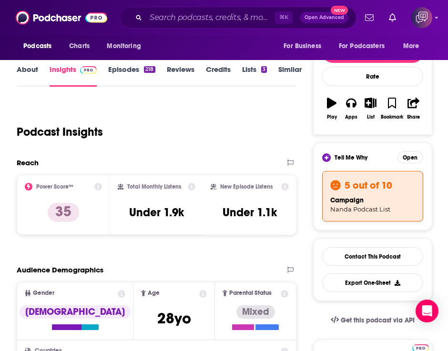
click at [191, 186] on icon at bounding box center [192, 187] width 8 height 8
click at [177, 207] on h3 "Under 1.9k" at bounding box center [156, 212] width 55 height 14
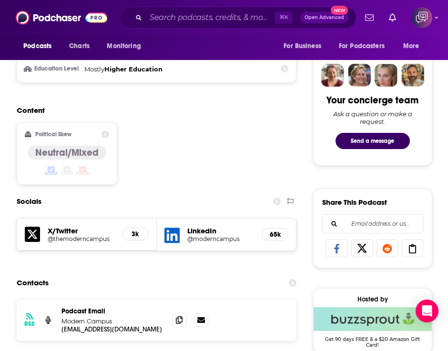
scroll to position [510, 0]
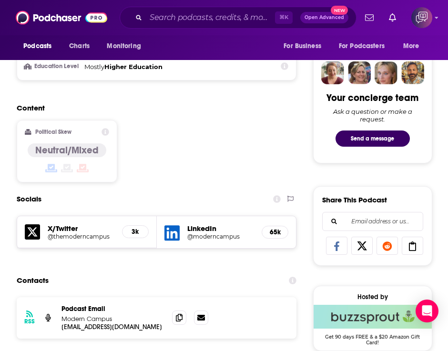
click at [191, 231] on h5 "LinkedIn" at bounding box center [220, 228] width 67 height 9
click at [171, 232] on icon at bounding box center [171, 233] width 15 height 18
click at [84, 231] on h5 "X/Twitter" at bounding box center [81, 228] width 66 height 9
click at [66, 231] on h5 "X/Twitter" at bounding box center [81, 228] width 66 height 9
click at [53, 237] on h5 "@themoderncampus" at bounding box center [81, 236] width 66 height 7
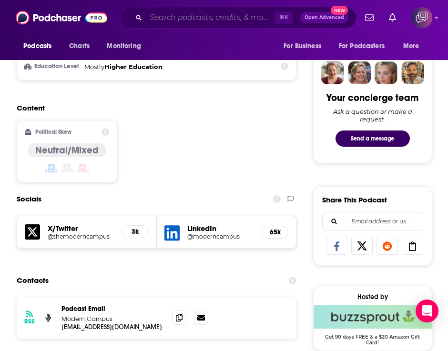
click at [194, 13] on input "Search podcasts, credits, & more..." at bounding box center [210, 17] width 129 height 15
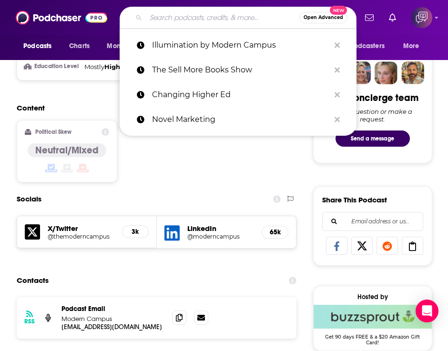
paste input "Campus Confidential"
type input "Campus Confidential"
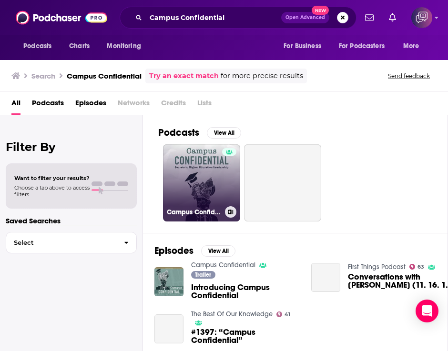
click at [184, 167] on link "Campus Confidential" at bounding box center [201, 182] width 77 height 77
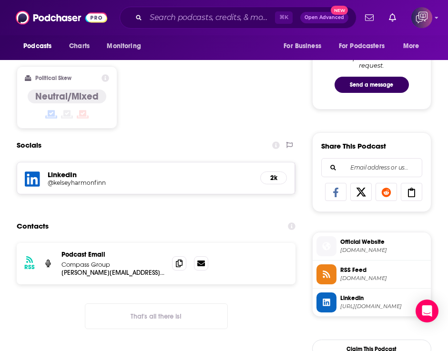
scroll to position [570, 0]
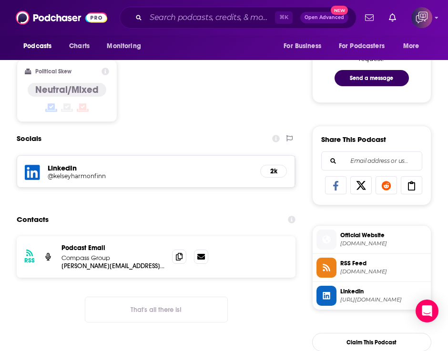
click at [47, 169] on div "LinkedIn @kelseyharmonfinn 2k" at bounding box center [156, 171] width 278 height 31
click at [39, 169] on icon at bounding box center [32, 172] width 15 height 15
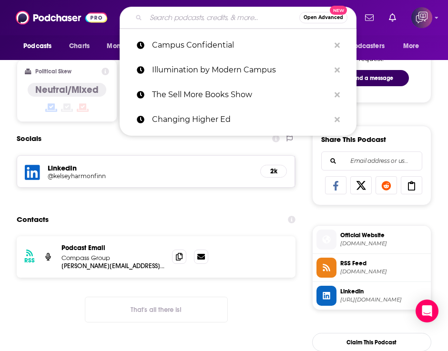
click at [207, 17] on input "Search podcasts, credits, & more..." at bounding box center [222, 17] width 153 height 15
paste input "Self Publishing Insiders"
type input "Self Publishing Insiders"
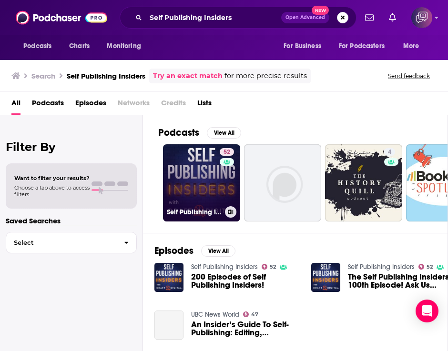
click at [190, 171] on link "52 Self Publishing Insiders" at bounding box center [201, 182] width 77 height 77
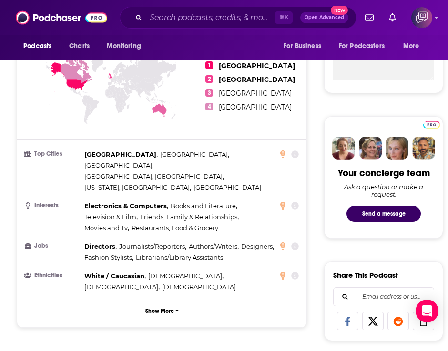
scroll to position [445, 0]
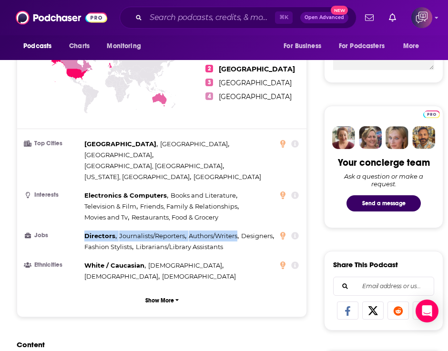
drag, startPoint x: 84, startPoint y: 206, endPoint x: 237, endPoint y: 208, distance: 153.4
click at [237, 231] on div "Directors , Journalists/Reporters , Authors/Writers , Designers , Fashion Styli…" at bounding box center [185, 242] width 203 height 22
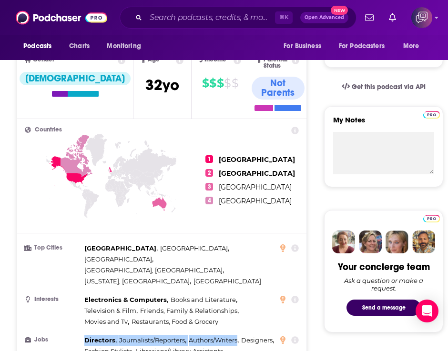
scroll to position [376, 0]
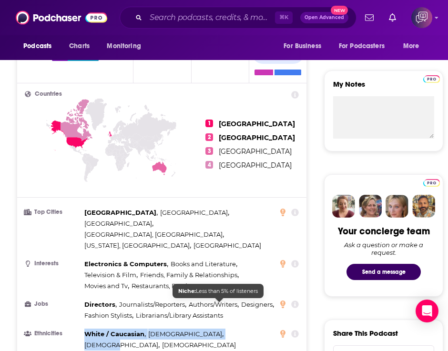
drag, startPoint x: 86, startPoint y: 305, endPoint x: 232, endPoint y: 304, distance: 146.2
click at [232, 329] on div "White / [DEMOGRAPHIC_DATA] , [DEMOGRAPHIC_DATA] , [DEMOGRAPHIC_DATA] , [DEMOGRA…" at bounding box center [185, 340] width 203 height 22
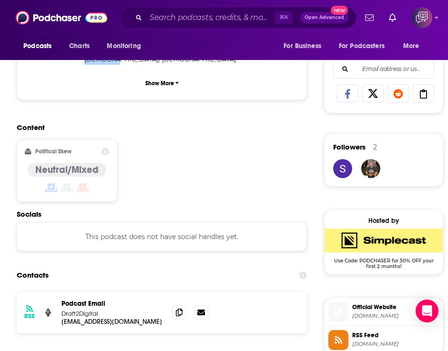
scroll to position [718, 0]
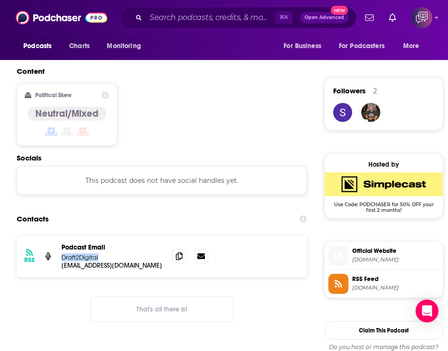
drag, startPoint x: 62, startPoint y: 218, endPoint x: 97, endPoint y: 216, distance: 34.3
click at [97, 253] on p "Draft2Digital" at bounding box center [112, 257] width 103 height 8
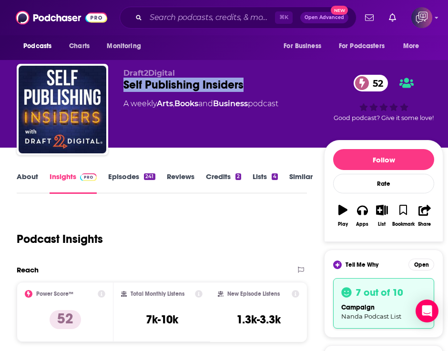
drag, startPoint x: 250, startPoint y: 82, endPoint x: 119, endPoint y: 81, distance: 131.0
click at [119, 81] on div "Draft2Digital Self Publishing Insiders 52 A weekly Arts , Books and Business po…" at bounding box center [230, 111] width 426 height 95
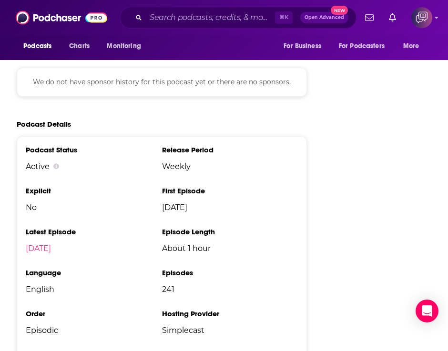
scroll to position [1475, 0]
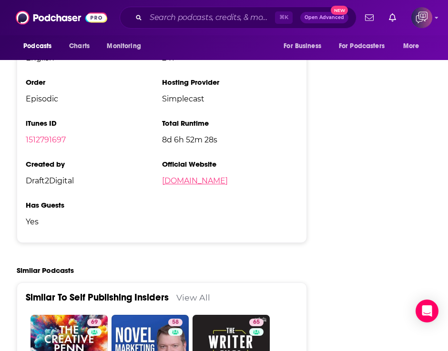
click at [182, 176] on link "[DOMAIN_NAME]" at bounding box center [195, 180] width 66 height 9
click at [160, 18] on input "Search podcasts, credits, & more..." at bounding box center [210, 17] width 129 height 15
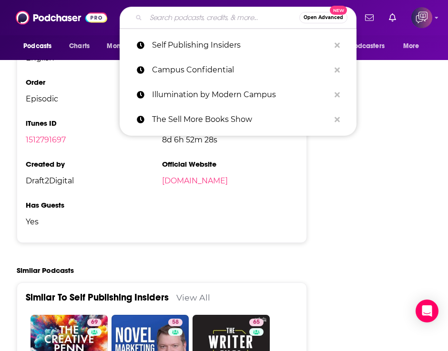
paste input "Self-Publishing with [MEDICAL_DATA]"
type input "Self-Publishing with [MEDICAL_DATA]"
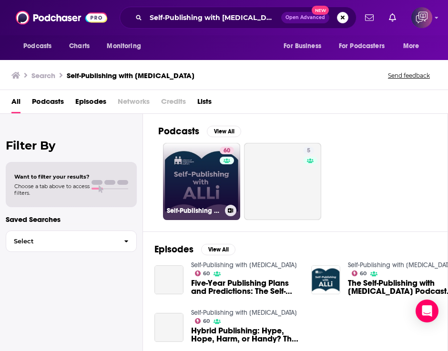
scroll to position [24, 0]
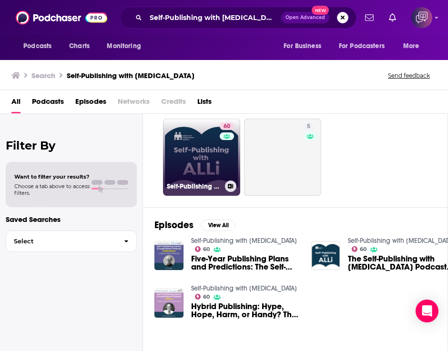
click at [191, 163] on link "60 Self-Publishing with [MEDICAL_DATA]" at bounding box center [201, 157] width 77 height 77
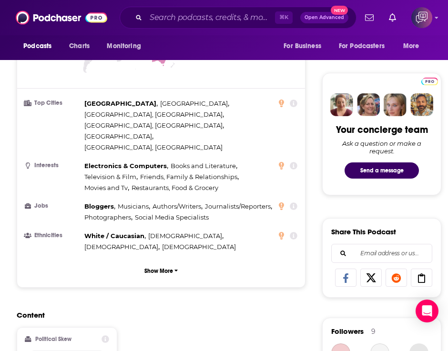
scroll to position [479, 0]
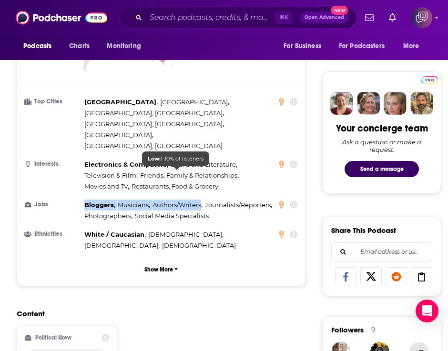
drag, startPoint x: 85, startPoint y: 172, endPoint x: 201, endPoint y: 172, distance: 116.2
click at [201, 200] on div "Bloggers , Musicians , Authors/Writers , Journalists/Reporters , Photographers …" at bounding box center [185, 211] width 203 height 22
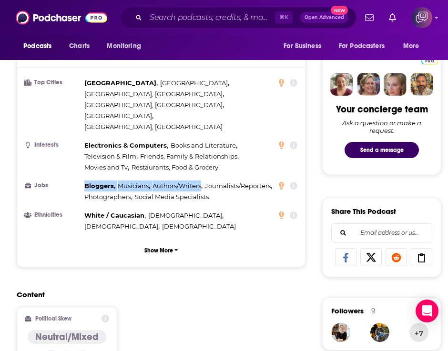
scroll to position [486, 0]
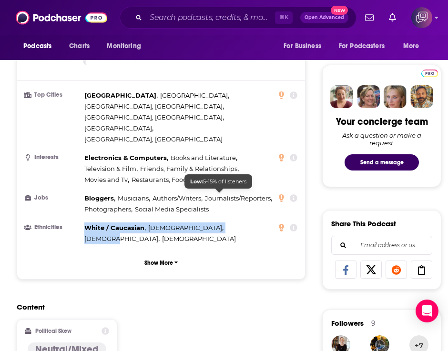
drag, startPoint x: 88, startPoint y: 194, endPoint x: 231, endPoint y: 193, distance: 143.4
click at [231, 222] on div "White / [DEMOGRAPHIC_DATA] , [DEMOGRAPHIC_DATA] , [DEMOGRAPHIC_DATA] , [DEMOGRA…" at bounding box center [185, 233] width 203 height 22
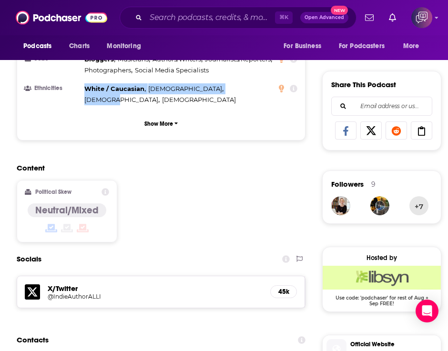
scroll to position [628, 0]
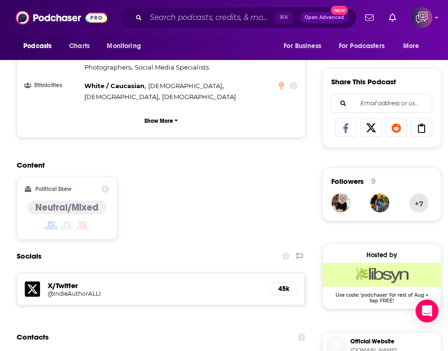
click at [45, 273] on div "X/Twitter @IndieAuthorALLI 45k" at bounding box center [160, 288] width 287 height 31
click at [37, 281] on icon at bounding box center [32, 288] width 15 height 15
click at [194, 20] on input "Search podcasts, credits, & more..." at bounding box center [210, 17] width 129 height 15
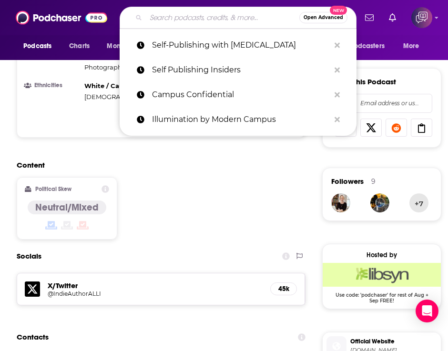
paste input "The Indy Author Podcast"
type input "The Indy Author Podcast"
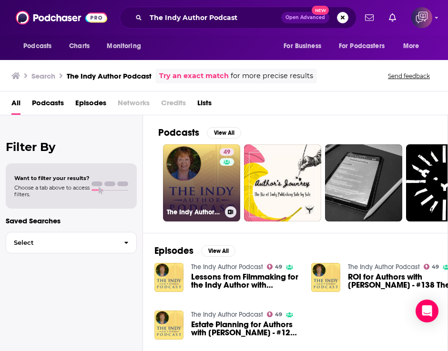
click at [198, 192] on link "49 The Indy Author Podcast" at bounding box center [201, 182] width 77 height 77
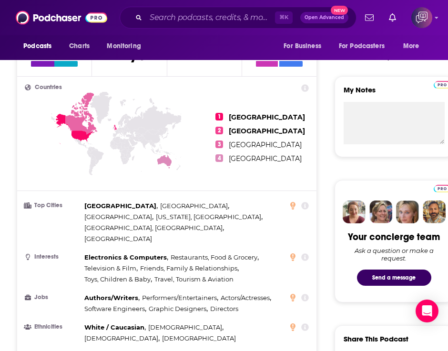
scroll to position [386, 0]
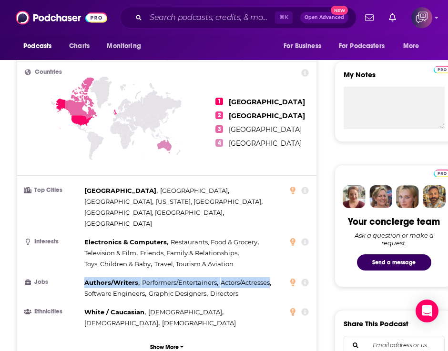
drag, startPoint x: 85, startPoint y: 250, endPoint x: 271, endPoint y: 248, distance: 185.8
click at [271, 277] on div "Authors/Writers , Performers/Entertainers , Actors/Actresses , Software Enginee…" at bounding box center [185, 288] width 203 height 22
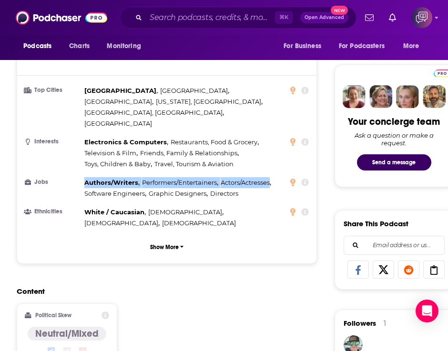
scroll to position [488, 0]
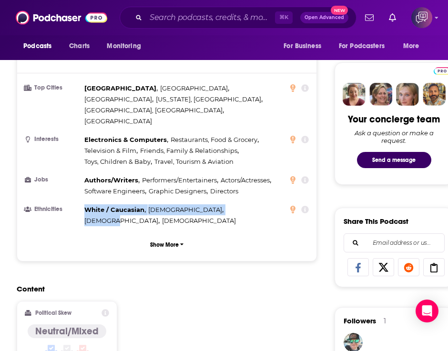
drag, startPoint x: 87, startPoint y: 177, endPoint x: 194, endPoint y: 181, distance: 107.7
click at [194, 204] on div "White / [DEMOGRAPHIC_DATA] , [DEMOGRAPHIC_DATA] , [DEMOGRAPHIC_DATA] , [DEMOGRA…" at bounding box center [185, 215] width 203 height 22
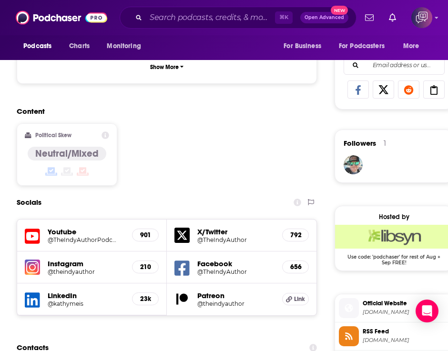
scroll to position [772, 0]
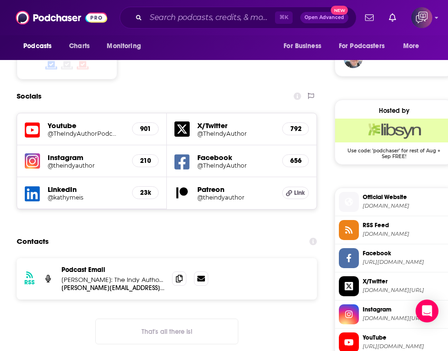
click at [202, 121] on h5 "X/Twitter" at bounding box center [235, 125] width 77 height 9
click at [201, 121] on h5 "X/Twitter" at bounding box center [235, 125] width 77 height 9
click at [178, 121] on icon at bounding box center [181, 128] width 15 height 15
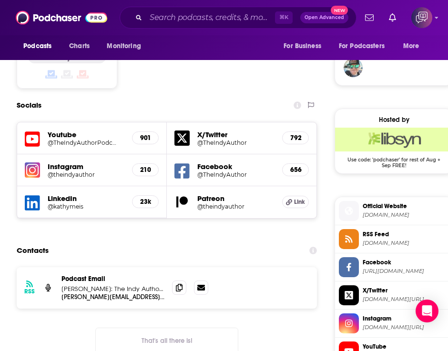
scroll to position [759, 0]
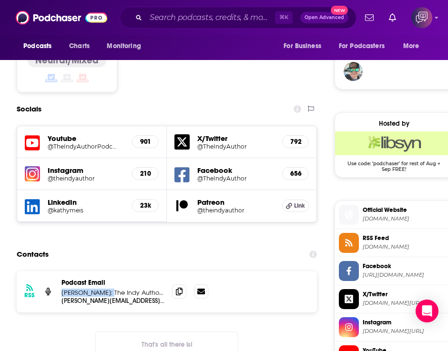
drag, startPoint x: 63, startPoint y: 251, endPoint x: 108, endPoint y: 251, distance: 45.2
click at [109, 289] on p "[PERSON_NAME]: The Indy Author Podcast" at bounding box center [112, 293] width 103 height 8
click at [33, 198] on icon at bounding box center [32, 207] width 15 height 18
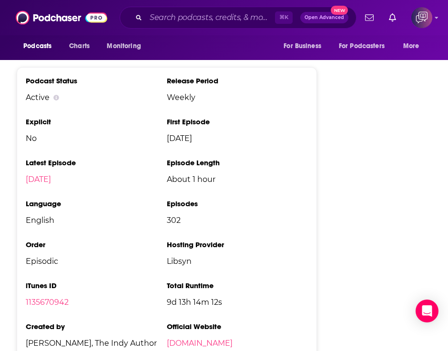
scroll to position [1387, 0]
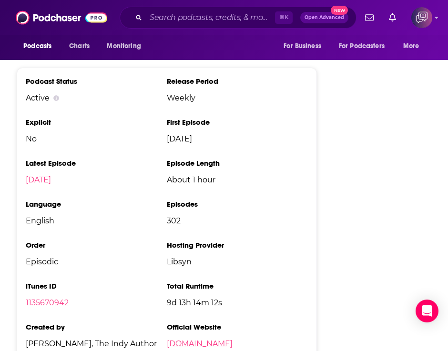
click at [207, 339] on link "[DOMAIN_NAME]" at bounding box center [200, 343] width 66 height 9
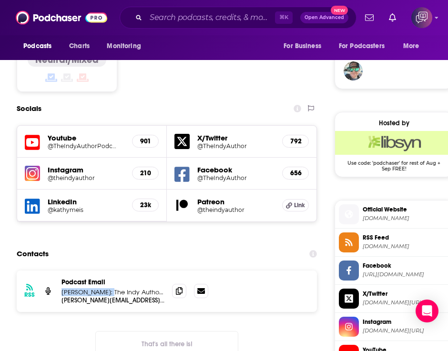
scroll to position [360, 0]
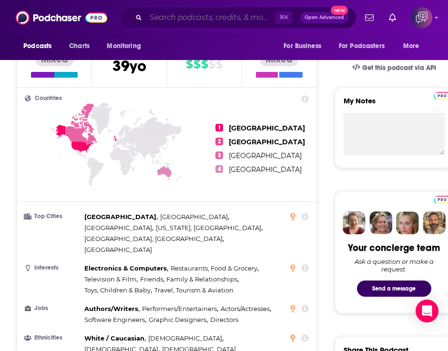
click at [181, 20] on input "Search podcasts, credits, & more..." at bounding box center [210, 17] width 129 height 15
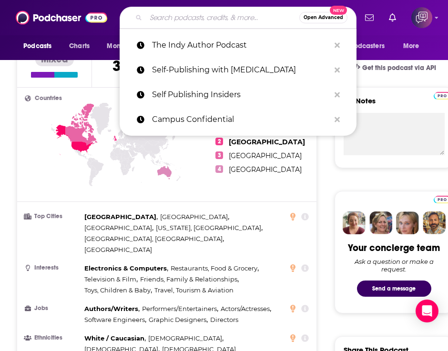
paste input "Wish I'd Known Then . . . For Writers"
type input "Wish I'd Known Then . . . For Writers"
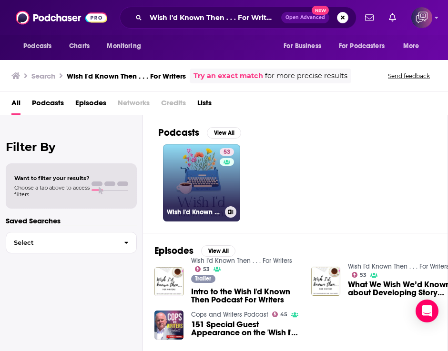
click at [193, 186] on link "53 Wish I'd Known Then . . . For Writers" at bounding box center [201, 182] width 77 height 77
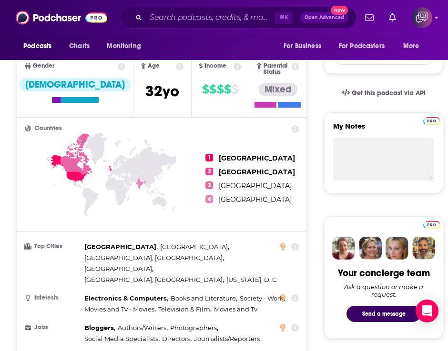
scroll to position [338, 0]
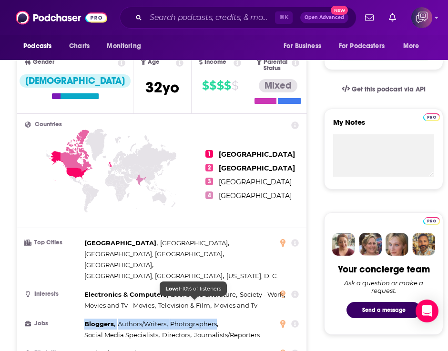
drag, startPoint x: 84, startPoint y: 301, endPoint x: 215, endPoint y: 300, distance: 130.5
click at [215, 319] on div "Bloggers , Authors/Writers , Photographers , Social Media Specialists , Directo…" at bounding box center [185, 330] width 203 height 22
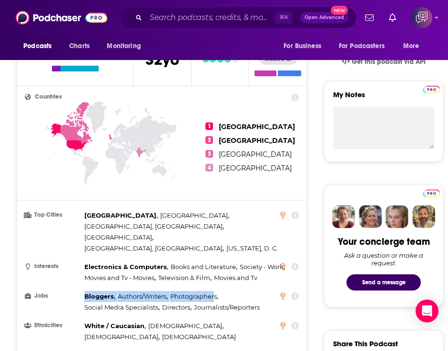
scroll to position [369, 0]
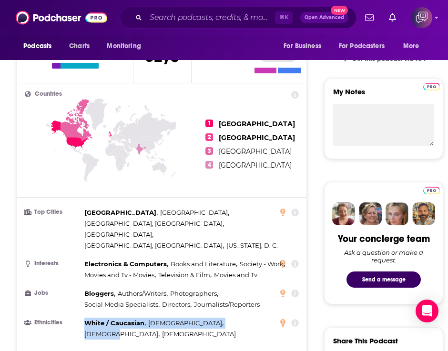
drag, startPoint x: 86, startPoint y: 301, endPoint x: 232, endPoint y: 303, distance: 146.2
click at [232, 318] on div "White / [DEMOGRAPHIC_DATA] , [DEMOGRAPHIC_DATA] , [DEMOGRAPHIC_DATA] , [DEMOGRA…" at bounding box center [185, 329] width 203 height 22
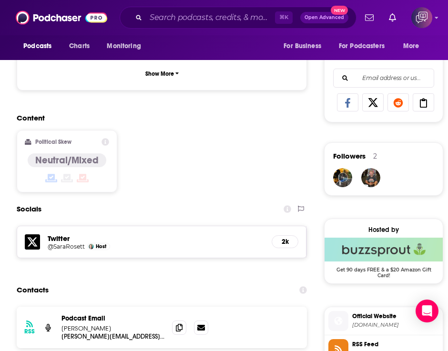
scroll to position [661, 0]
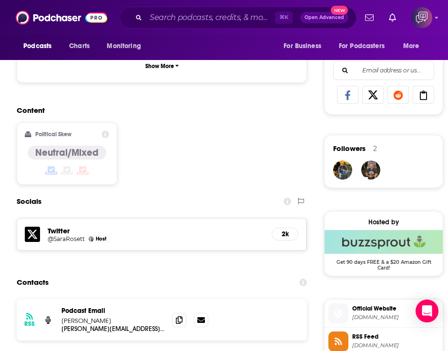
click at [31, 227] on icon at bounding box center [32, 234] width 15 height 15
click at [173, 27] on div "⌘ K Open Advanced New" at bounding box center [238, 18] width 237 height 22
click at [177, 23] on input "Search podcasts, credits, & more..." at bounding box center [210, 17] width 129 height 15
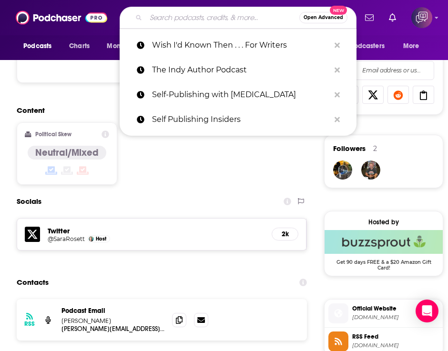
paste input "Kobo Writing Life Podcast"
type input "Kobo Writing Life Podcast"
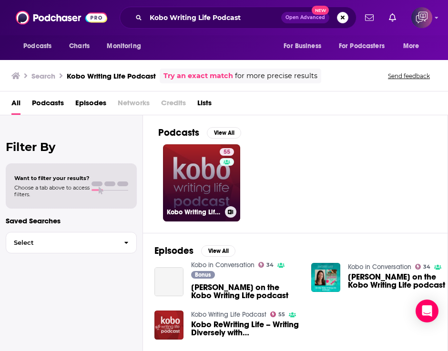
click at [204, 179] on link "55 Kobo Writing Life Podcast" at bounding box center [201, 182] width 77 height 77
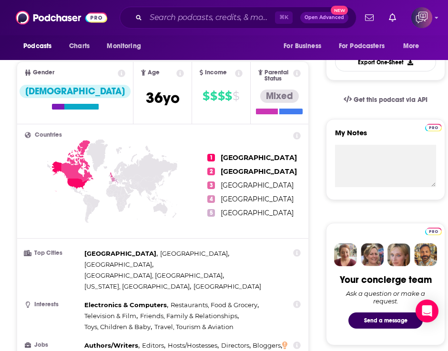
scroll to position [349, 0]
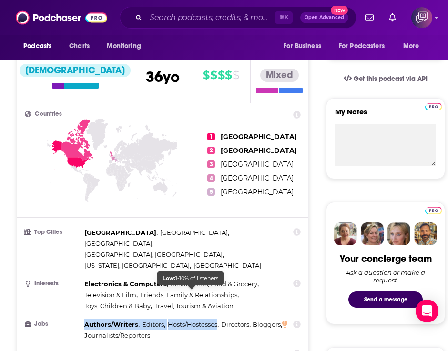
drag, startPoint x: 86, startPoint y: 291, endPoint x: 216, endPoint y: 294, distance: 130.0
click at [216, 319] on div "Authors/Writers , Editors , Hosts/Hostesses , Directors , Bloggers , Journalist…" at bounding box center [185, 330] width 203 height 22
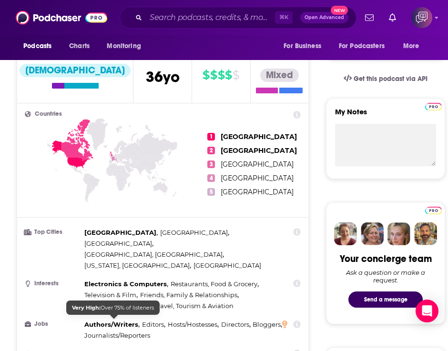
click at [94, 350] on span "White / Caucasian" at bounding box center [114, 354] width 60 height 8
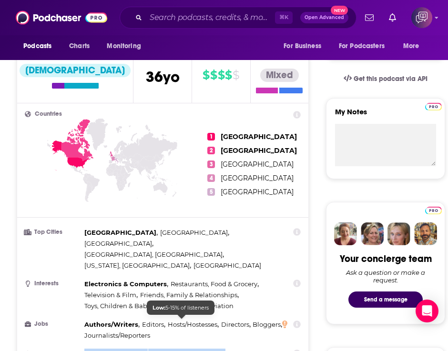
drag, startPoint x: 84, startPoint y: 320, endPoint x: 193, endPoint y: 322, distance: 109.6
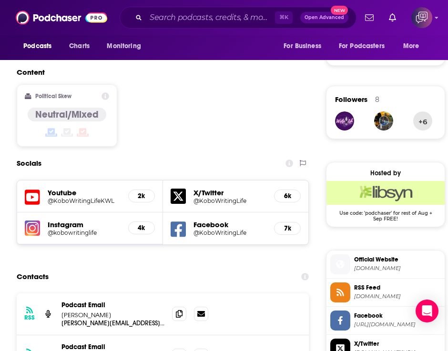
scroll to position [716, 0]
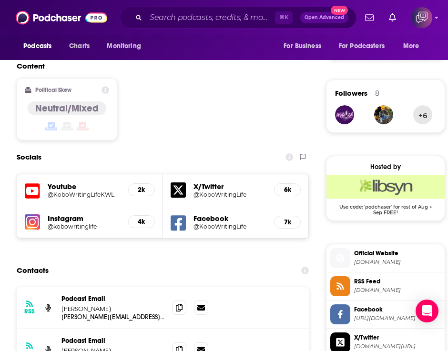
click at [178, 182] on icon at bounding box center [178, 189] width 15 height 15
click at [166, 18] on input "Search podcasts, credits, & more..." at bounding box center [210, 17] width 129 height 15
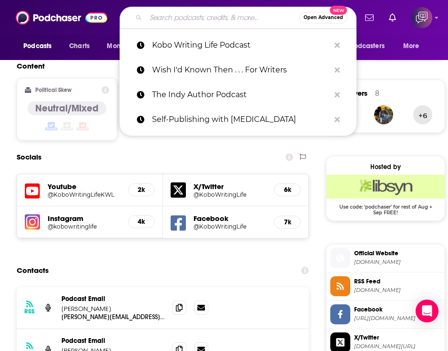
paste input "Self Publishing Insiders"
type input "Self Publishing Insiders"
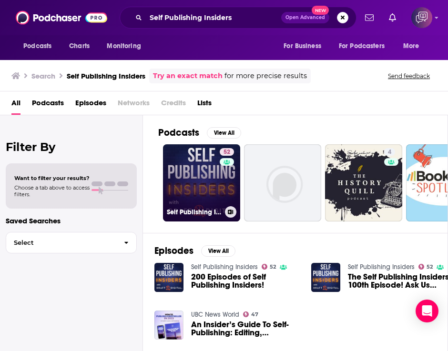
click at [196, 175] on link "52 Self Publishing Insiders" at bounding box center [201, 182] width 77 height 77
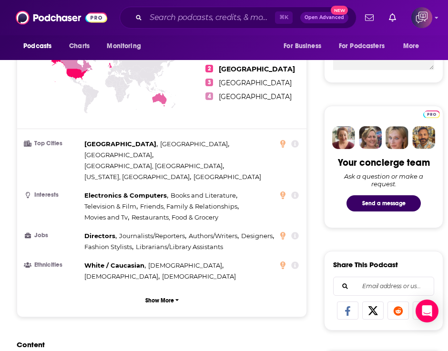
scroll to position [394, 0]
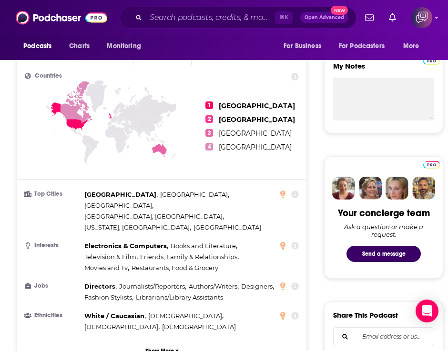
click at [78, 203] on li "Top Cities [GEOGRAPHIC_DATA] , [GEOGRAPHIC_DATA] , [GEOGRAPHIC_DATA] , [GEOGRAP…" at bounding box center [162, 211] width 274 height 44
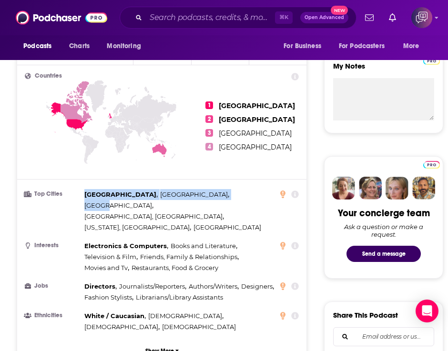
drag, startPoint x: 86, startPoint y: 188, endPoint x: 171, endPoint y: 188, distance: 85.7
click at [171, 189] on div "[GEOGRAPHIC_DATA] , [GEOGRAPHIC_DATA] , [GEOGRAPHIC_DATA] , [GEOGRAPHIC_DATA], …" at bounding box center [185, 211] width 203 height 44
click at [183, 19] on input "Search podcasts, credits, & more..." at bounding box center [210, 17] width 129 height 15
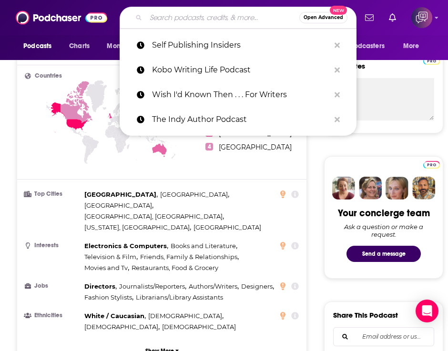
click at [183, 19] on input "Search podcasts, credits, & more..." at bounding box center [222, 17] width 153 height 15
paste input "Self-Publishing with [MEDICAL_DATA]"
type input "Self-Publishing with [MEDICAL_DATA]"
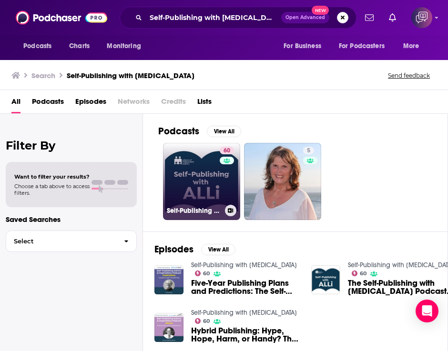
click at [204, 182] on link "60 Self-Publishing with [MEDICAL_DATA]" at bounding box center [201, 181] width 77 height 77
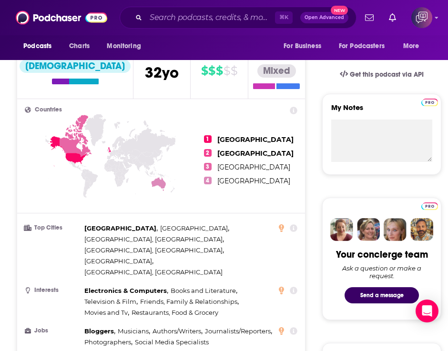
scroll to position [362, 0]
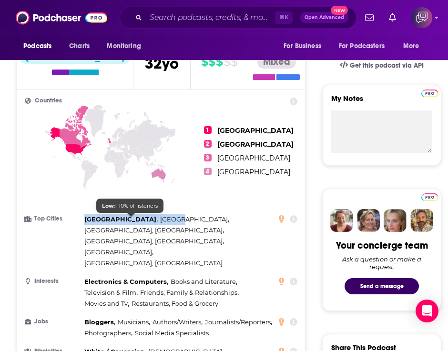
drag, startPoint x: 85, startPoint y: 219, endPoint x: 139, endPoint y: 220, distance: 54.3
click at [140, 221] on div "[GEOGRAPHIC_DATA] , [GEOGRAPHIC_DATA] , [GEOGRAPHIC_DATA], [GEOGRAPHIC_DATA] , …" at bounding box center [185, 241] width 203 height 55
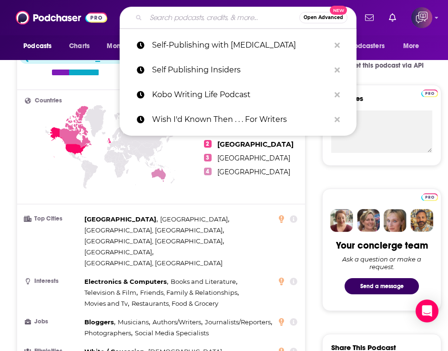
click at [196, 22] on input "Search podcasts, credits, & more..." at bounding box center [222, 17] width 153 height 15
paste input "The Indy Author Podcast"
type input "The Indy Author Podcast"
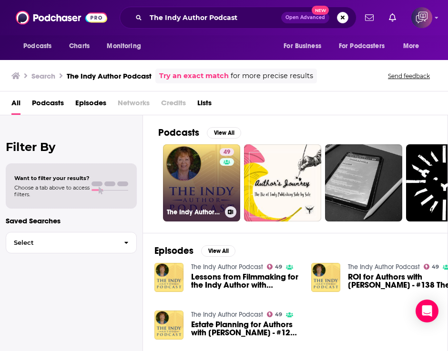
click at [205, 181] on link "49 The Indy Author Podcast" at bounding box center [201, 182] width 77 height 77
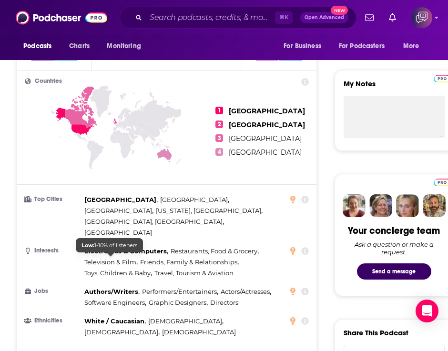
scroll to position [397, 0]
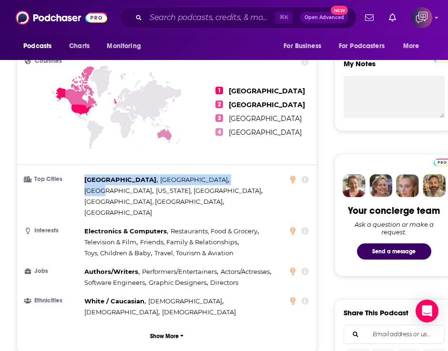
drag, startPoint x: 85, startPoint y: 180, endPoint x: 156, endPoint y: 183, distance: 71.5
click at [156, 183] on div "[GEOGRAPHIC_DATA] , [GEOGRAPHIC_DATA] , [GEOGRAPHIC_DATA] , [US_STATE], [GEOGRA…" at bounding box center [185, 196] width 203 height 44
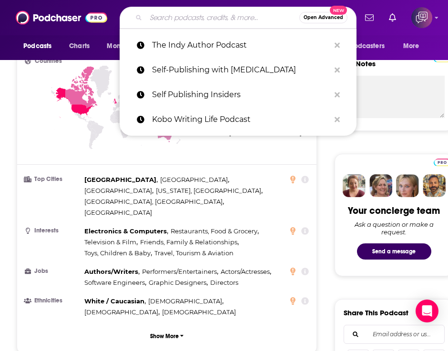
click at [189, 20] on input "Search podcasts, credits, & more..." at bounding box center [222, 17] width 153 height 15
paste input "Wish I'd Known Then . . . For Writers"
type input "Wish I'd Known Then . . . For Writers"
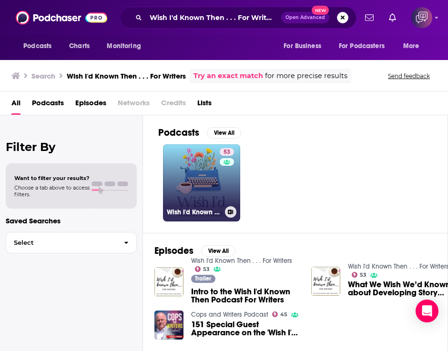
click at [198, 169] on link "53 Wish I'd Known Then . . . For Writers" at bounding box center [201, 182] width 77 height 77
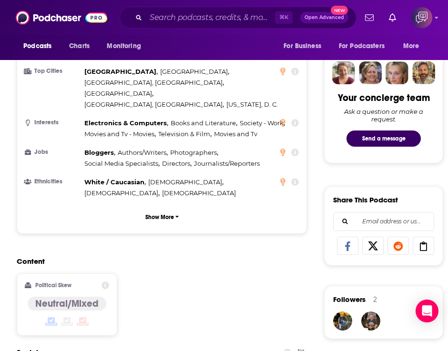
scroll to position [449, 0]
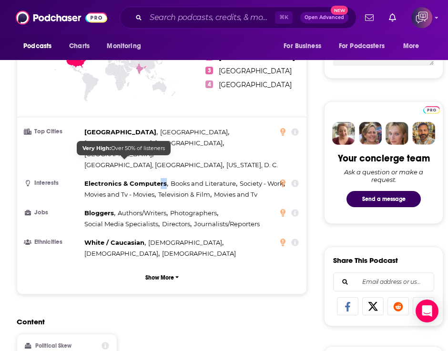
drag, startPoint x: 164, startPoint y: 157, endPoint x: 157, endPoint y: 167, distance: 11.9
click at [157, 178] on span "Electronics & Computers ," at bounding box center [126, 183] width 84 height 11
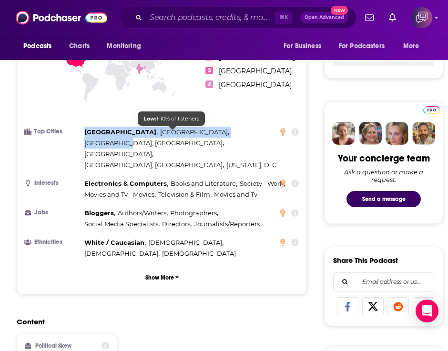
drag, startPoint x: 86, startPoint y: 132, endPoint x: 184, endPoint y: 133, distance: 98.1
click at [184, 133] on div "[GEOGRAPHIC_DATA] , [GEOGRAPHIC_DATA] , [GEOGRAPHIC_DATA], [GEOGRAPHIC_DATA] , …" at bounding box center [185, 149] width 203 height 44
click at [202, 17] on input "Search podcasts, credits, & more..." at bounding box center [210, 17] width 129 height 15
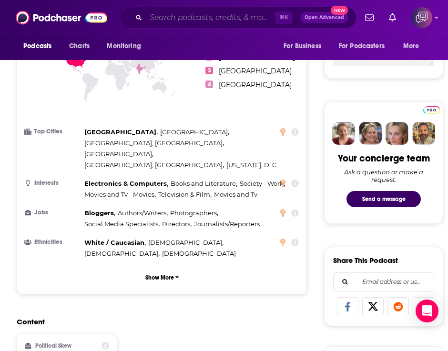
click at [202, 17] on input "Search podcasts, credits, & more..." at bounding box center [210, 17] width 129 height 15
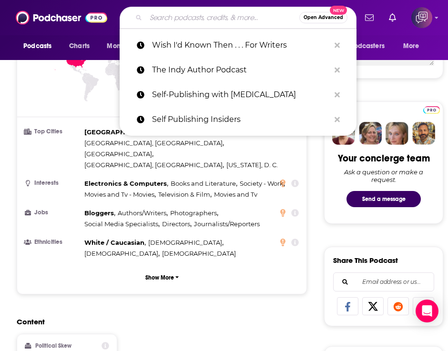
paste input "Kobo Writing Life Podcast"
type input "Kobo Writing Life Podcast"
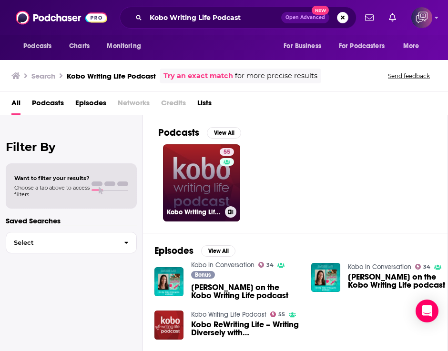
click at [212, 161] on link "55 Kobo Writing Life Podcast" at bounding box center [201, 182] width 77 height 77
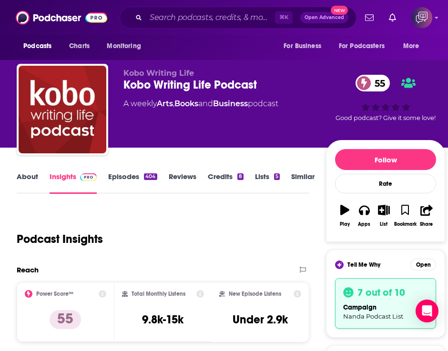
scroll to position [487, 0]
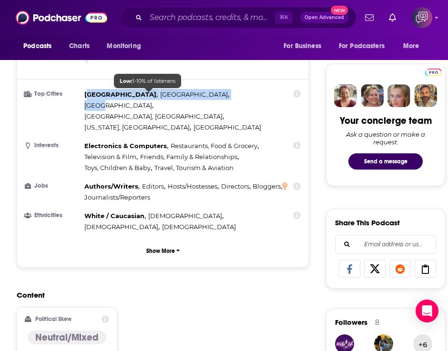
drag, startPoint x: 86, startPoint y: 93, endPoint x: 155, endPoint y: 95, distance: 68.6
click at [155, 95] on div "[GEOGRAPHIC_DATA] , [GEOGRAPHIC_DATA] , [GEOGRAPHIC_DATA] , [GEOGRAPHIC_DATA], …" at bounding box center [185, 111] width 203 height 44
click at [203, 17] on input "Search podcasts, credits, & more..." at bounding box center [210, 17] width 129 height 15
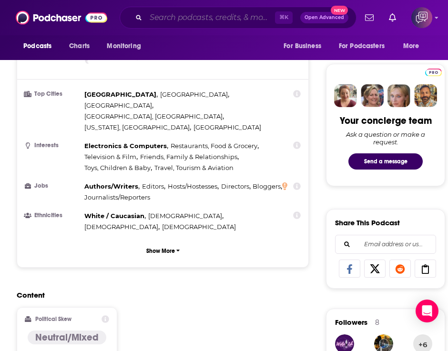
click at [203, 17] on input "Search podcasts, credits, & more..." at bounding box center [210, 17] width 129 height 15
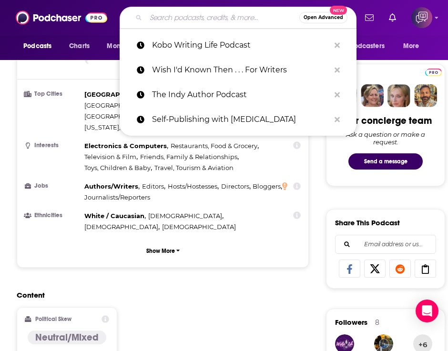
paste input "The Creative Penn Podcast For Writers"
type input "The Creative Penn Podcast For Writers"
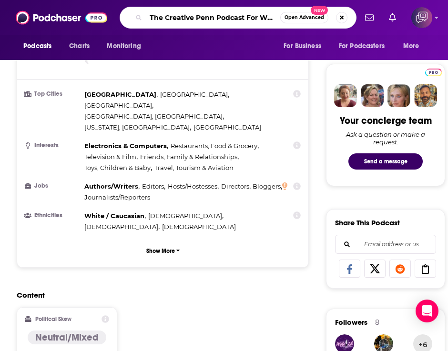
scroll to position [0, 9]
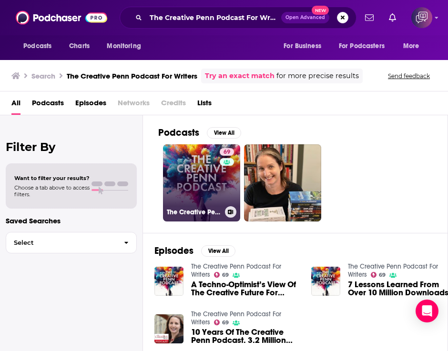
click at [193, 172] on link "69 The Creative Penn Podcast For Writers" at bounding box center [201, 182] width 77 height 77
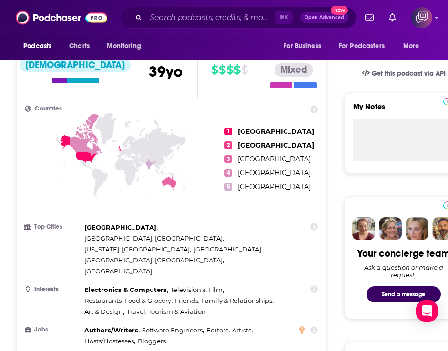
scroll to position [357, 0]
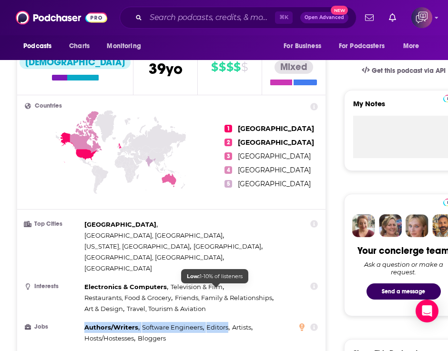
drag, startPoint x: 85, startPoint y: 289, endPoint x: 225, endPoint y: 287, distance: 140.0
click at [225, 322] on div "Authors/Writers , Software Engineers , Editors , Artists , Hosts/Hostesses , Bl…" at bounding box center [185, 333] width 203 height 22
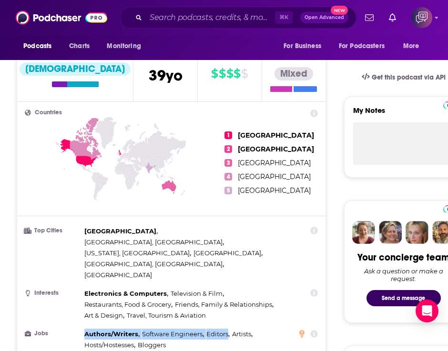
scroll to position [420, 0]
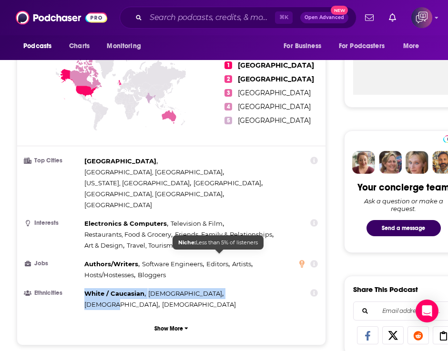
drag, startPoint x: 87, startPoint y: 253, endPoint x: 231, endPoint y: 253, distance: 144.3
click at [231, 288] on div "White / [DEMOGRAPHIC_DATA] , [DEMOGRAPHIC_DATA] , [DEMOGRAPHIC_DATA] , [DEMOGRA…" at bounding box center [185, 299] width 203 height 22
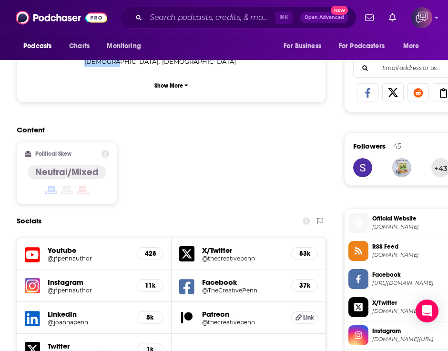
scroll to position [696, 0]
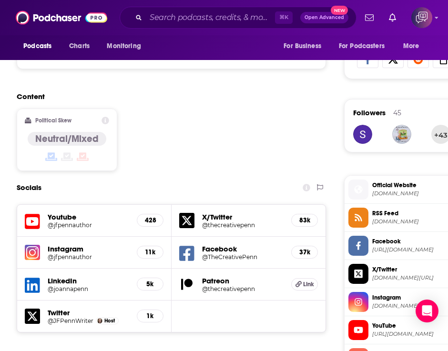
click at [28, 277] on icon at bounding box center [32, 286] width 15 height 18
